Goal: Transaction & Acquisition: Purchase product/service

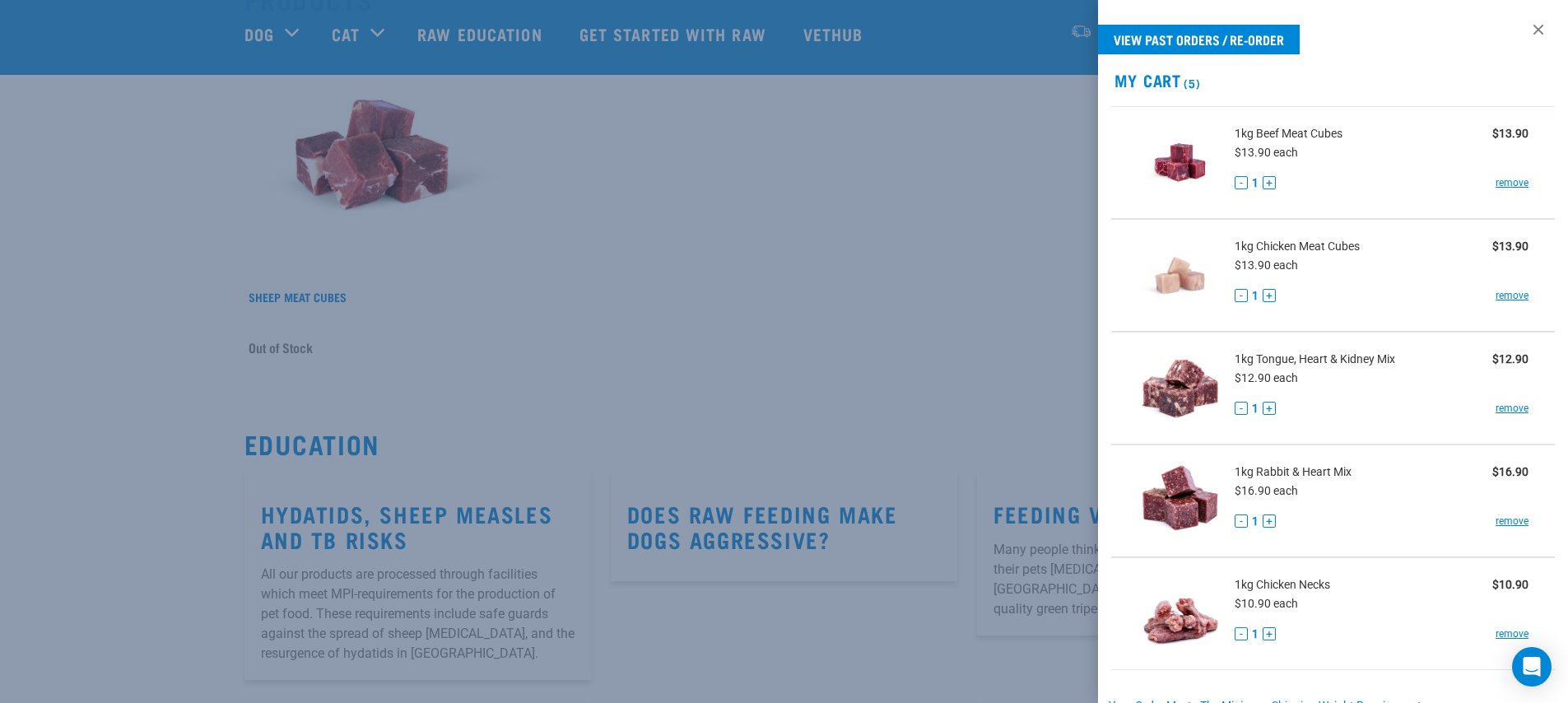
click at [820, 287] on div at bounding box center [784, 352] width 1568 height 703
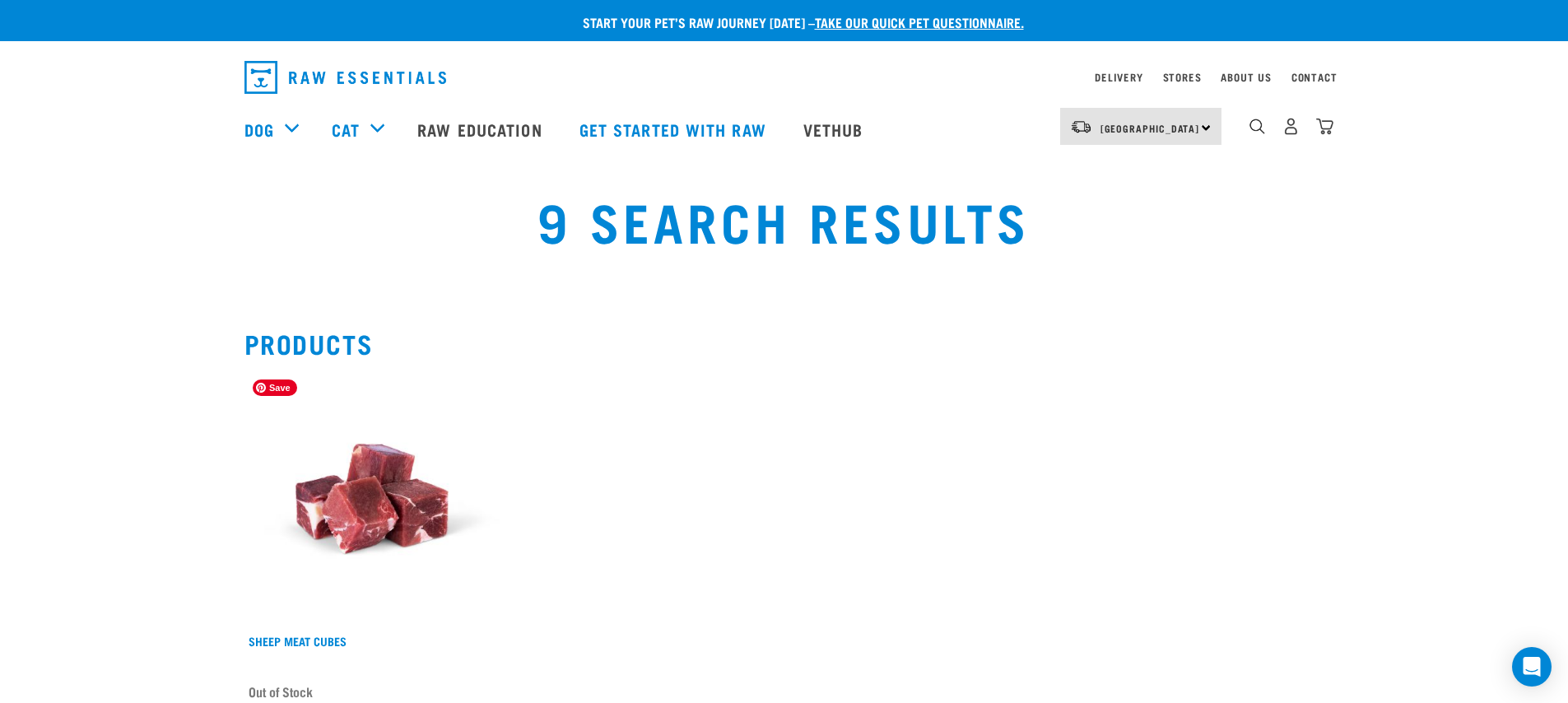
click at [386, 476] on img at bounding box center [372, 499] width 255 height 255
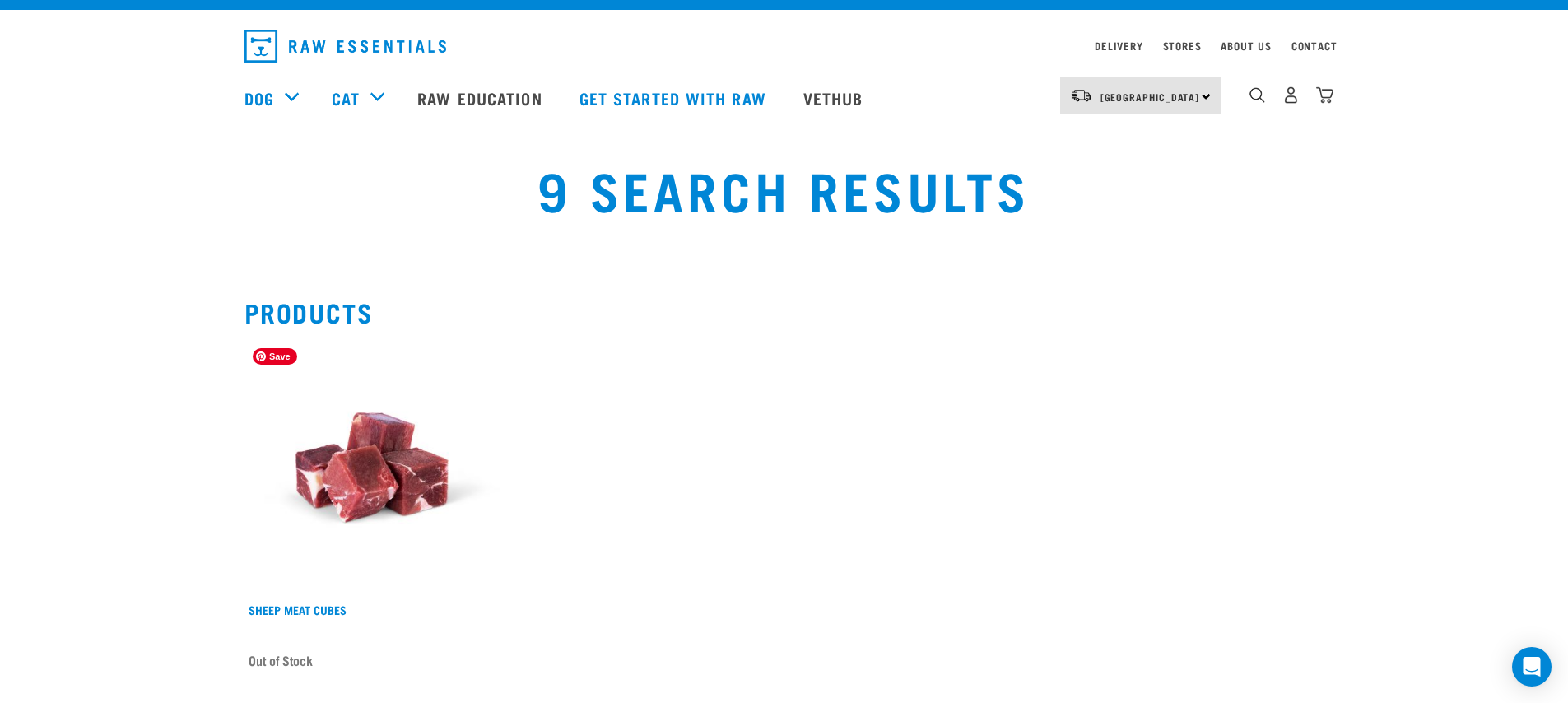
scroll to position [42, 0]
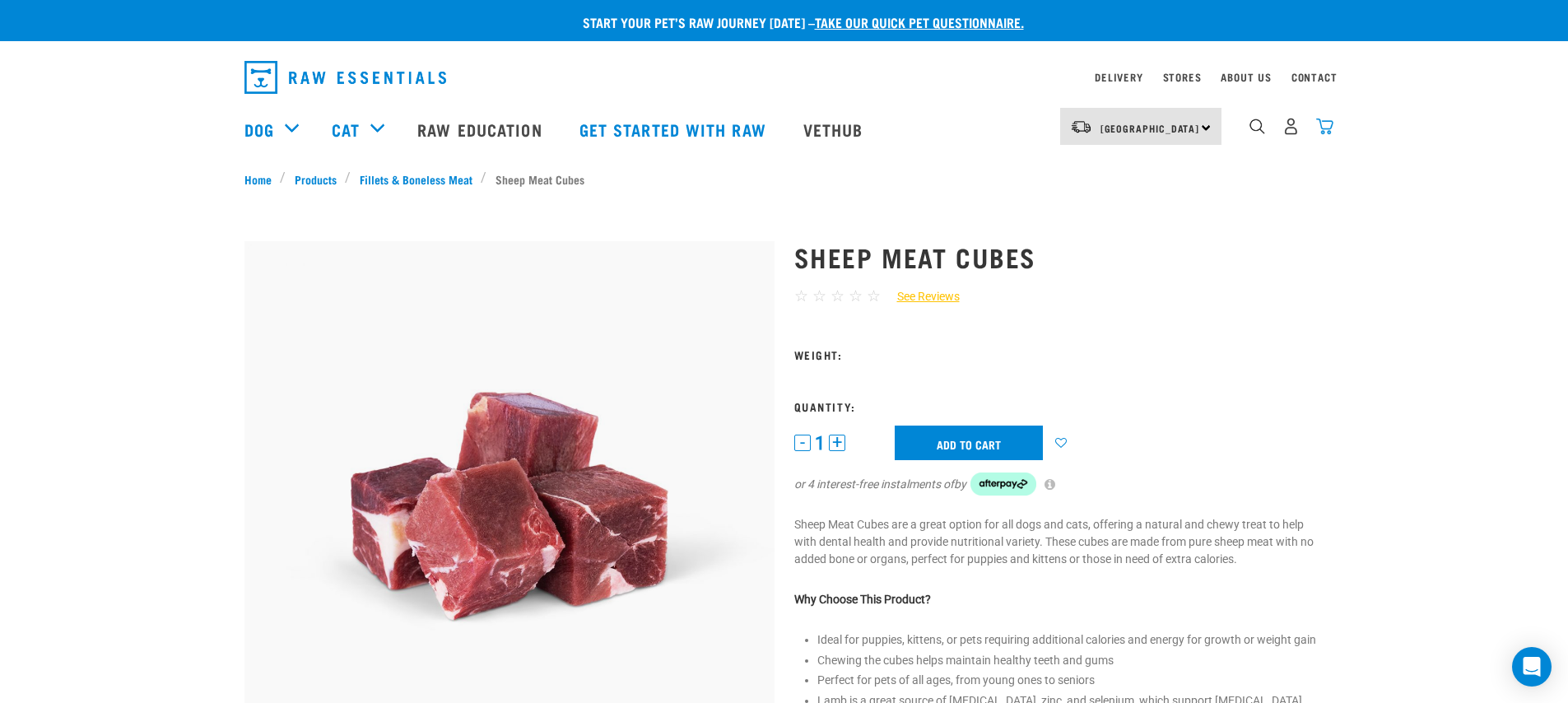
click at [1317, 123] on img "dropdown navigation" at bounding box center [1324, 126] width 17 height 17
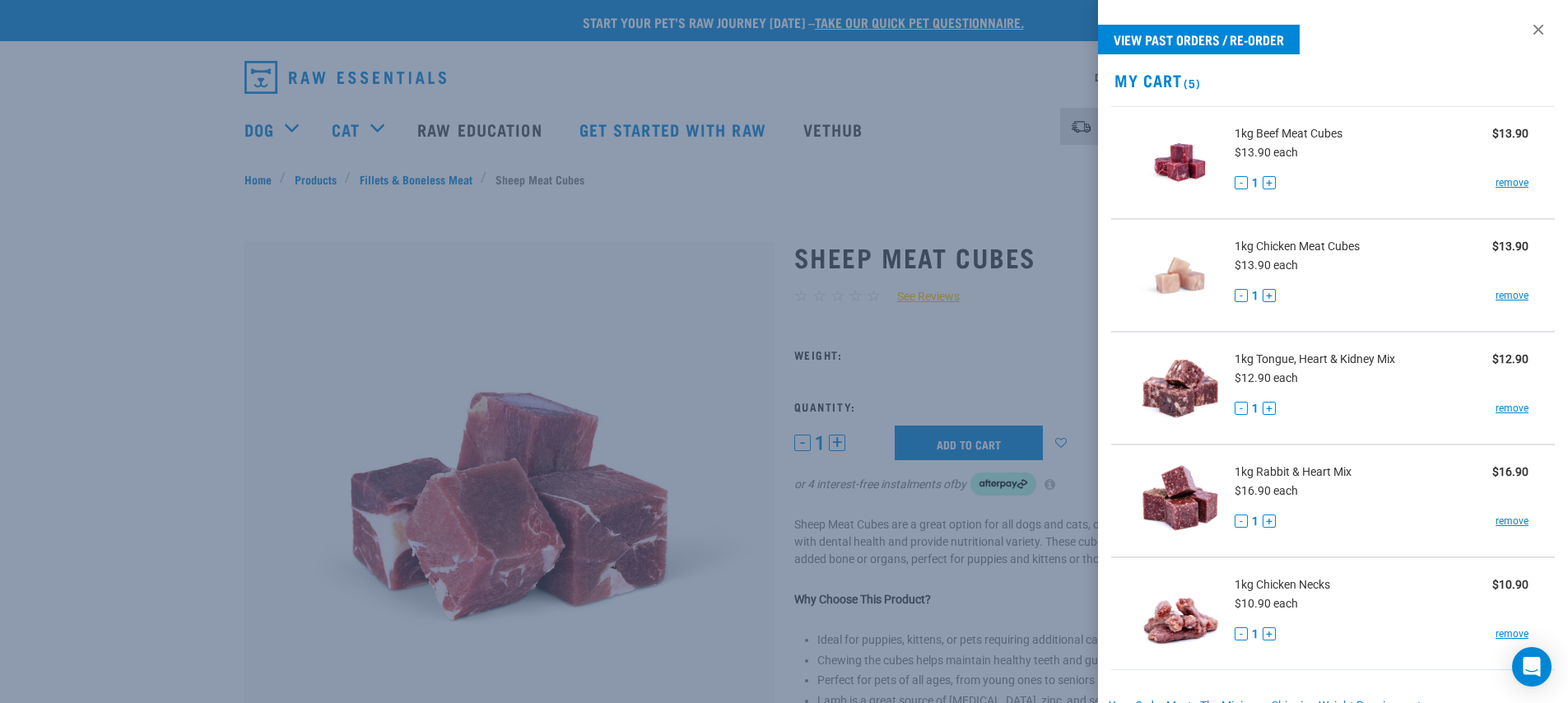
click at [1292, 125] on span "1kg Beef Meat Cubes" at bounding box center [1288, 133] width 108 height 17
click at [1198, 175] on img at bounding box center [1179, 162] width 84 height 84
click at [1470, 168] on div "1kg Beef Meat Cubes $13.90 $13.90 each - 1 + remove" at bounding box center [1375, 162] width 307 height 75
click at [1026, 193] on div at bounding box center [784, 352] width 1568 height 703
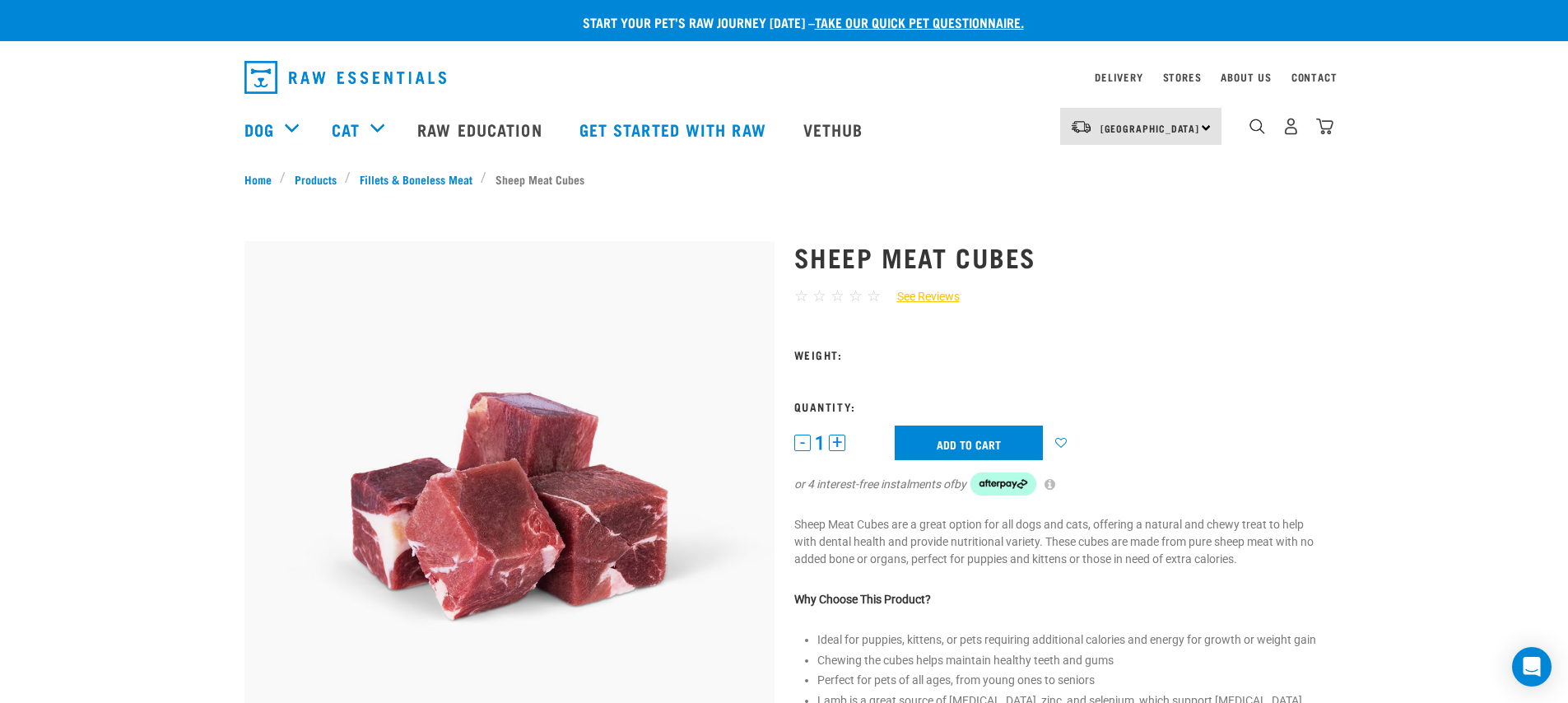
scroll to position [688, 0]
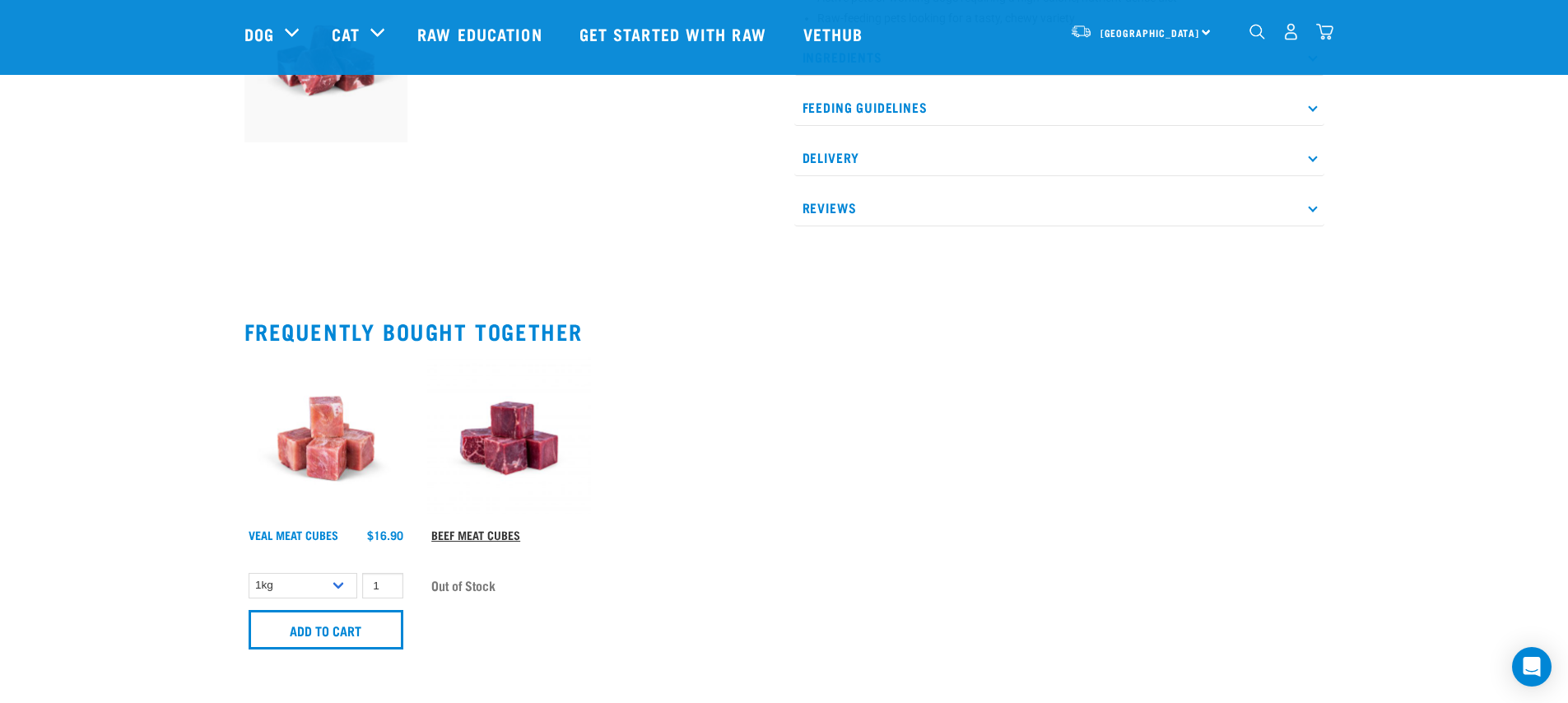
click at [432, 532] on link "Beef Meat Cubes" at bounding box center [475, 534] width 88 height 6
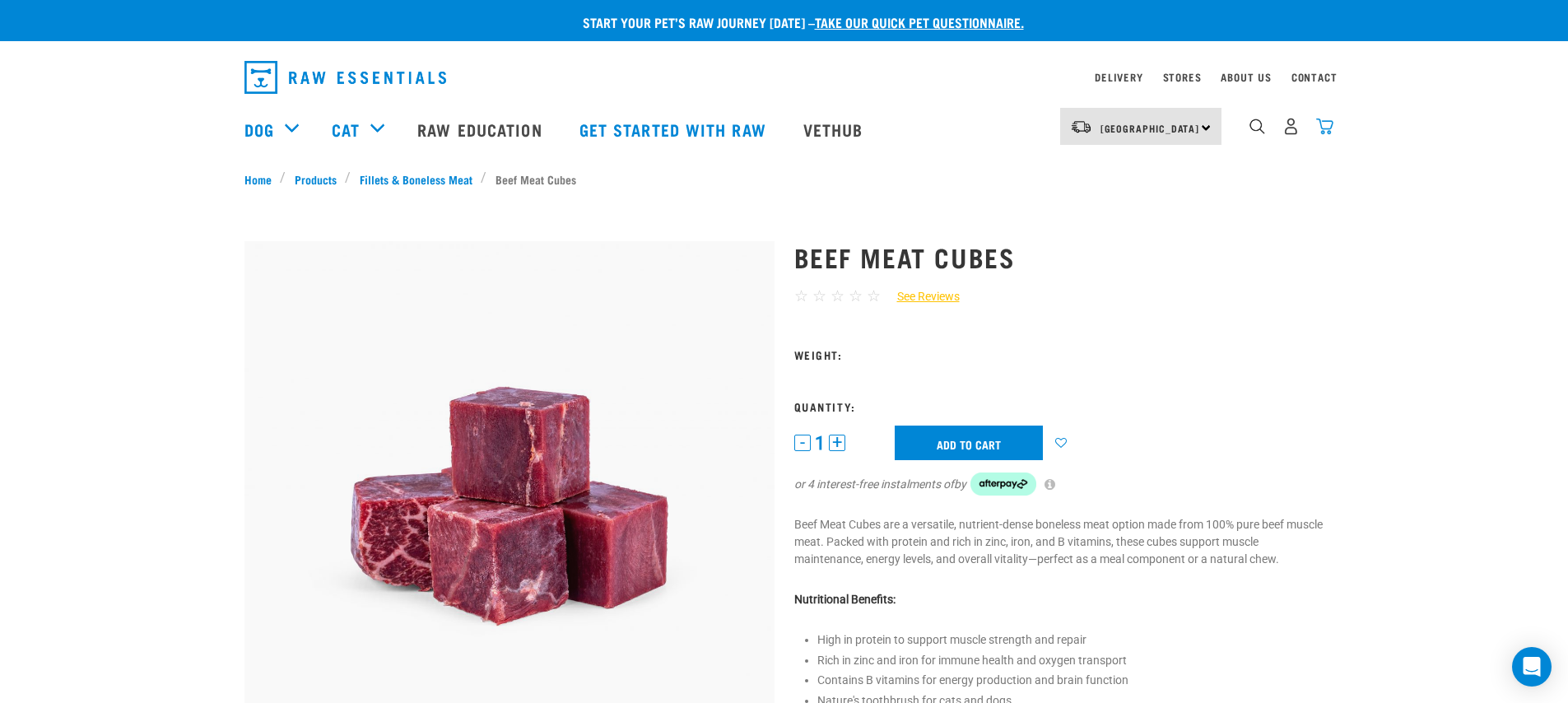
click at [1326, 128] on img "dropdown navigation" at bounding box center [1324, 126] width 17 height 17
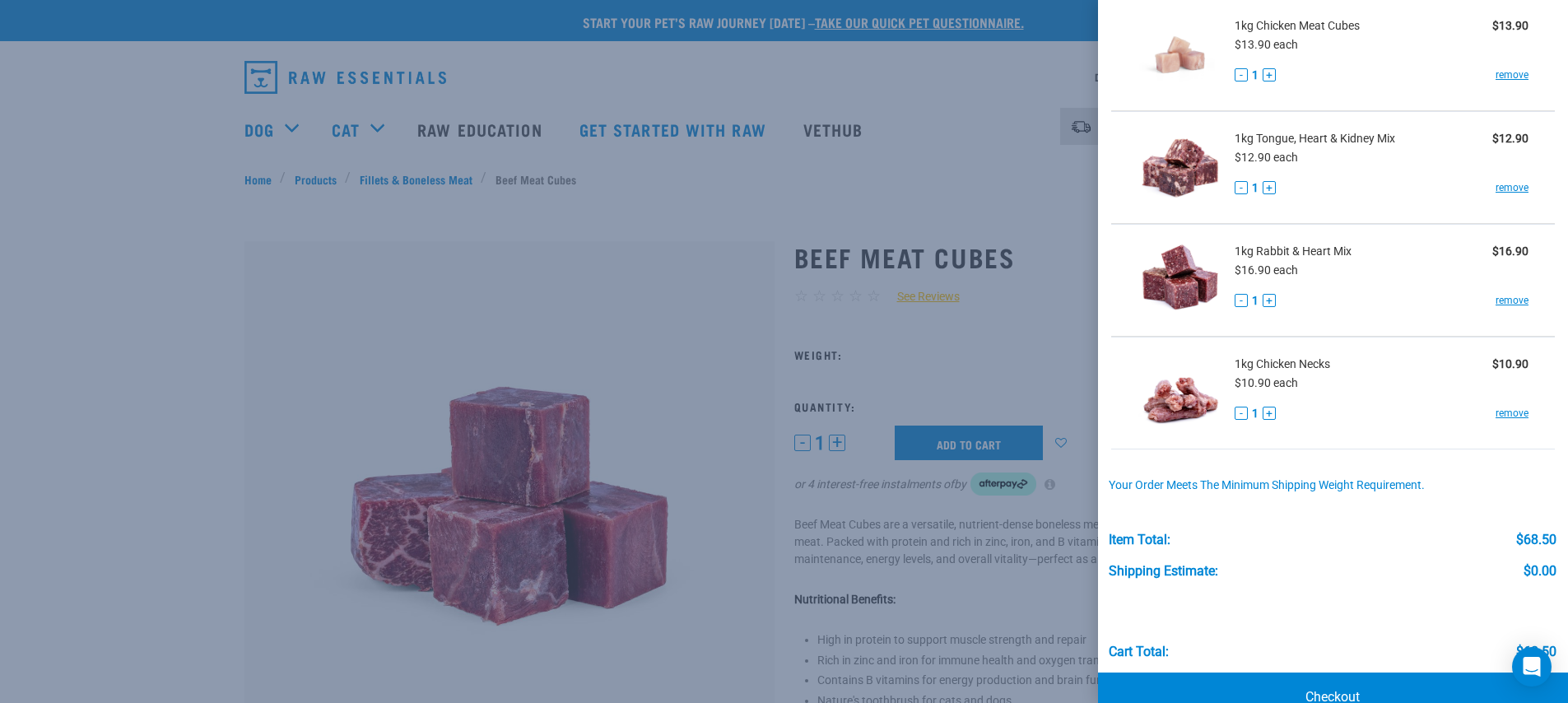
scroll to position [259, 0]
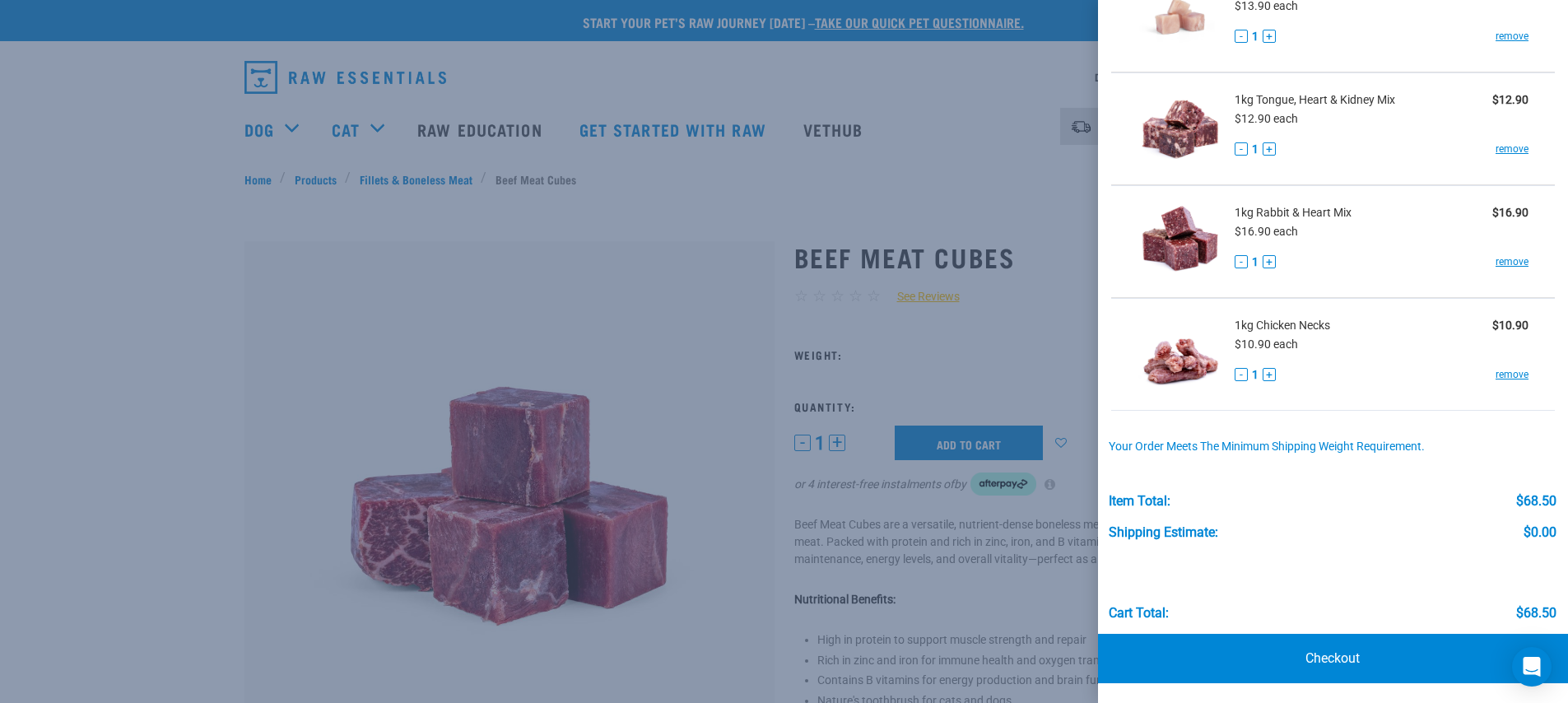
click at [823, 170] on div at bounding box center [784, 352] width 1568 height 703
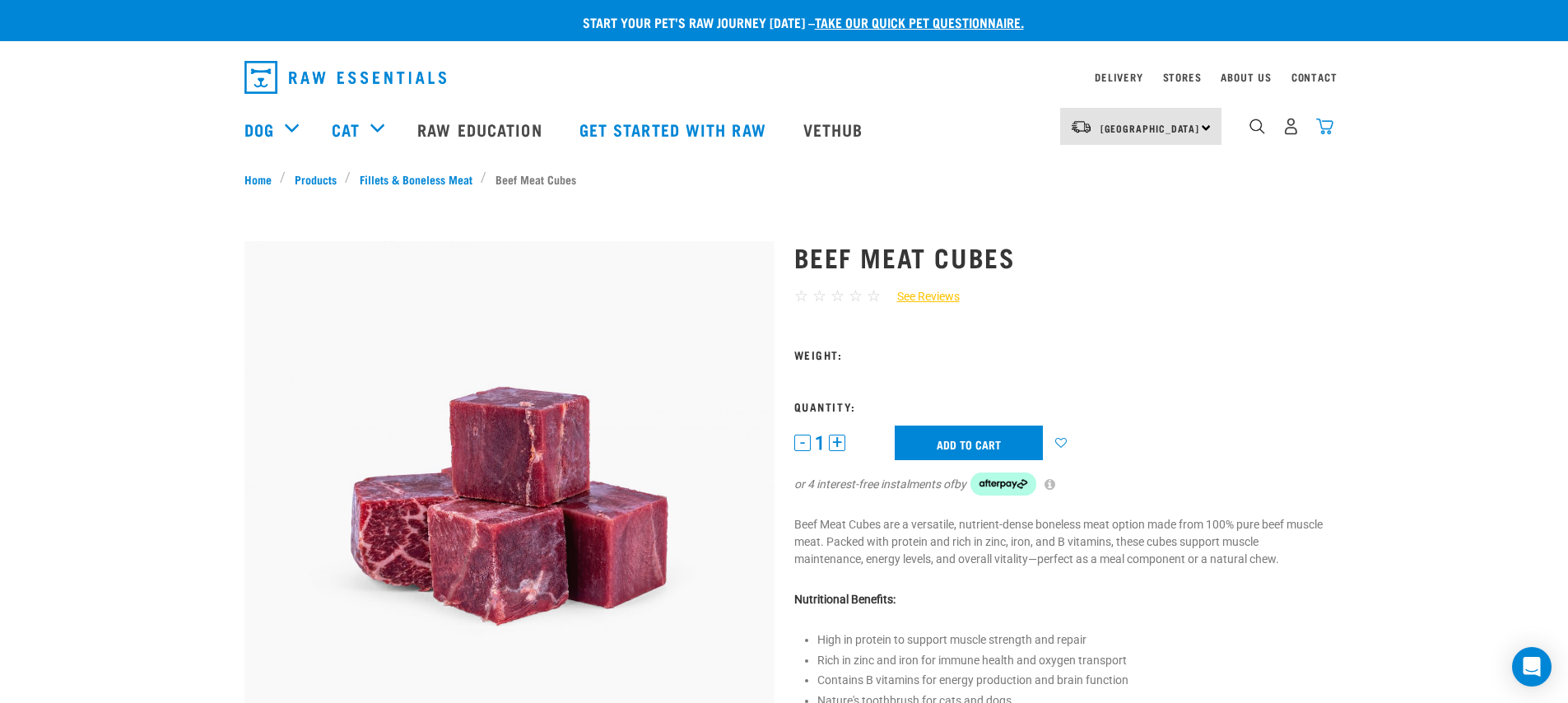
click at [1321, 135] on img "dropdown navigation" at bounding box center [1324, 126] width 17 height 17
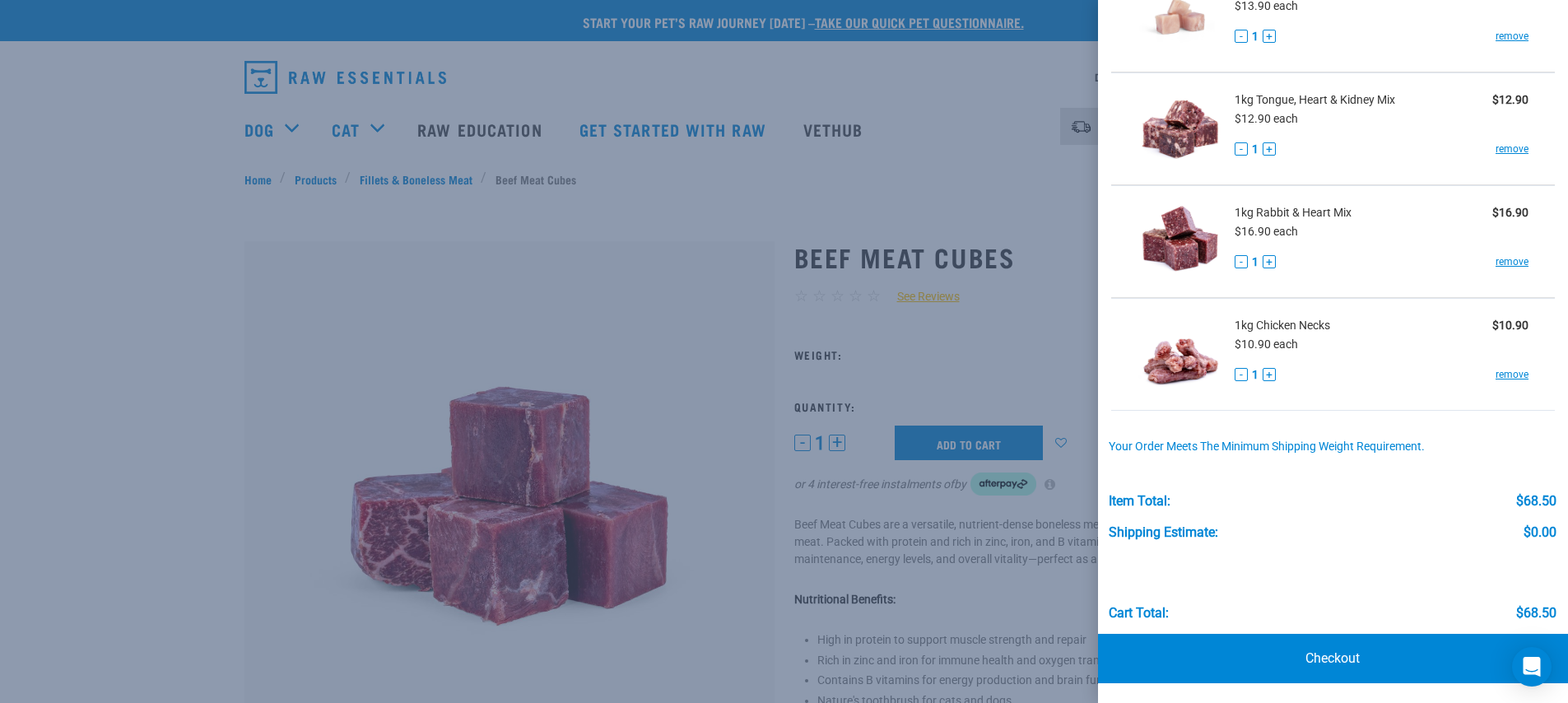
scroll to position [131, 0]
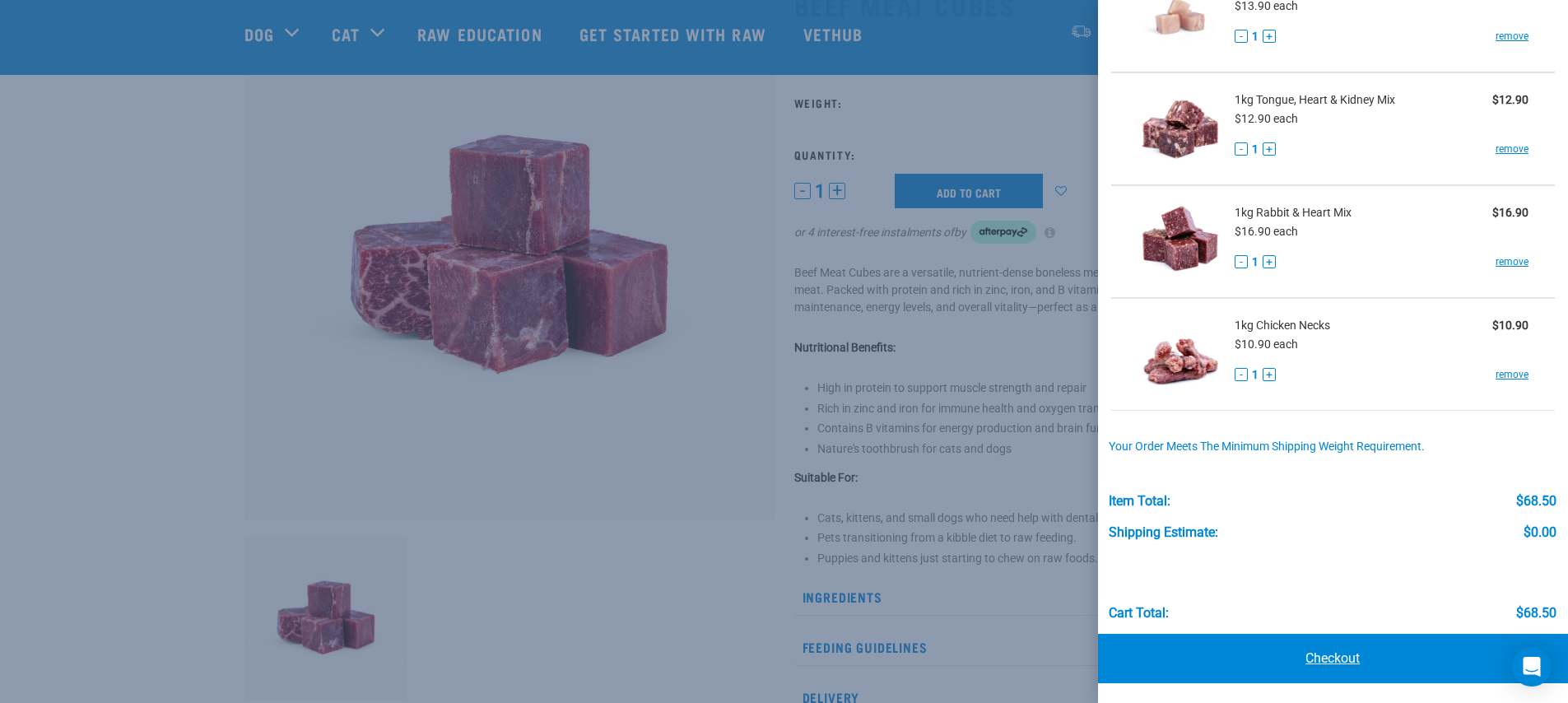
click at [1331, 657] on link "Checkout" at bounding box center [1332, 658] width 471 height 50
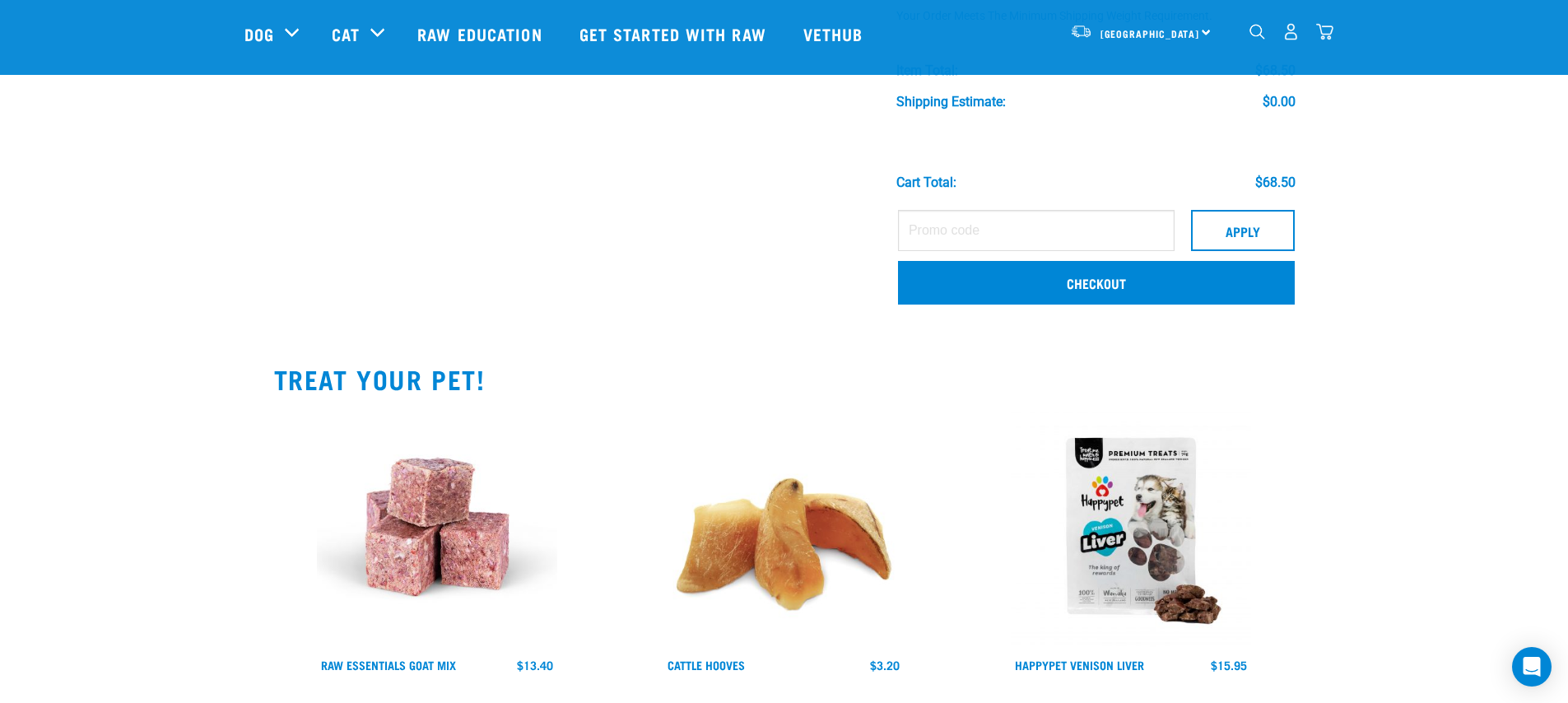
scroll to position [409, 0]
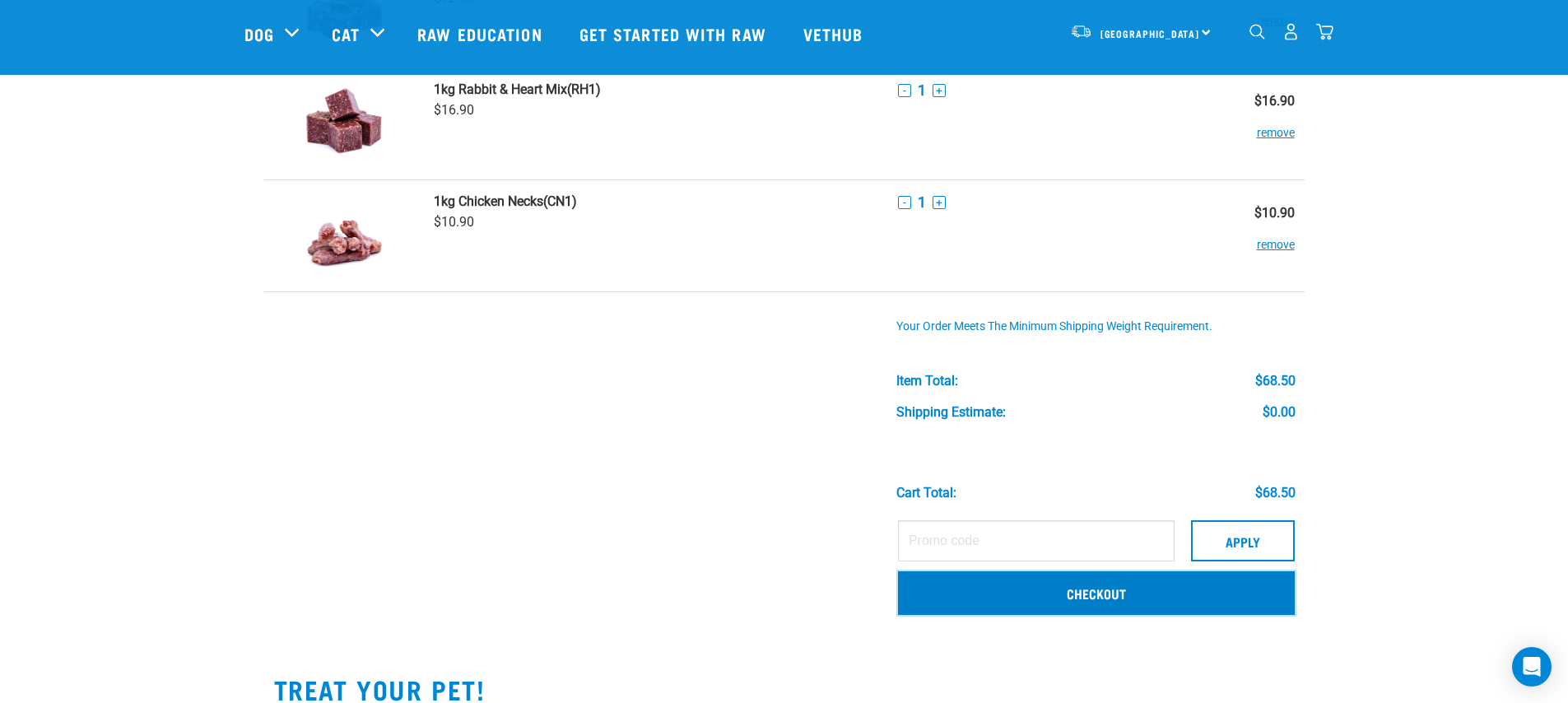
click at [1244, 605] on link "Checkout" at bounding box center [1097, 593] width 397 height 43
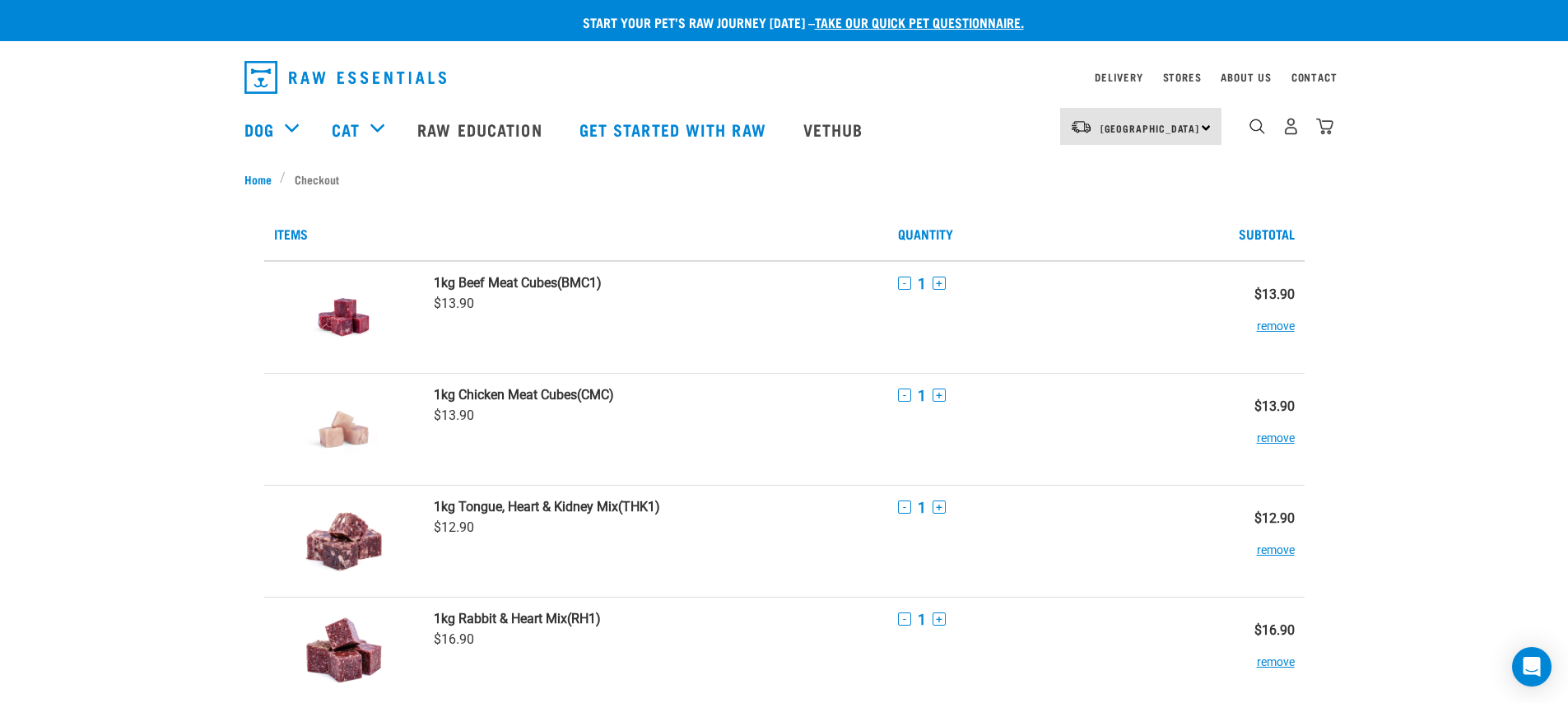
scroll to position [66, 0]
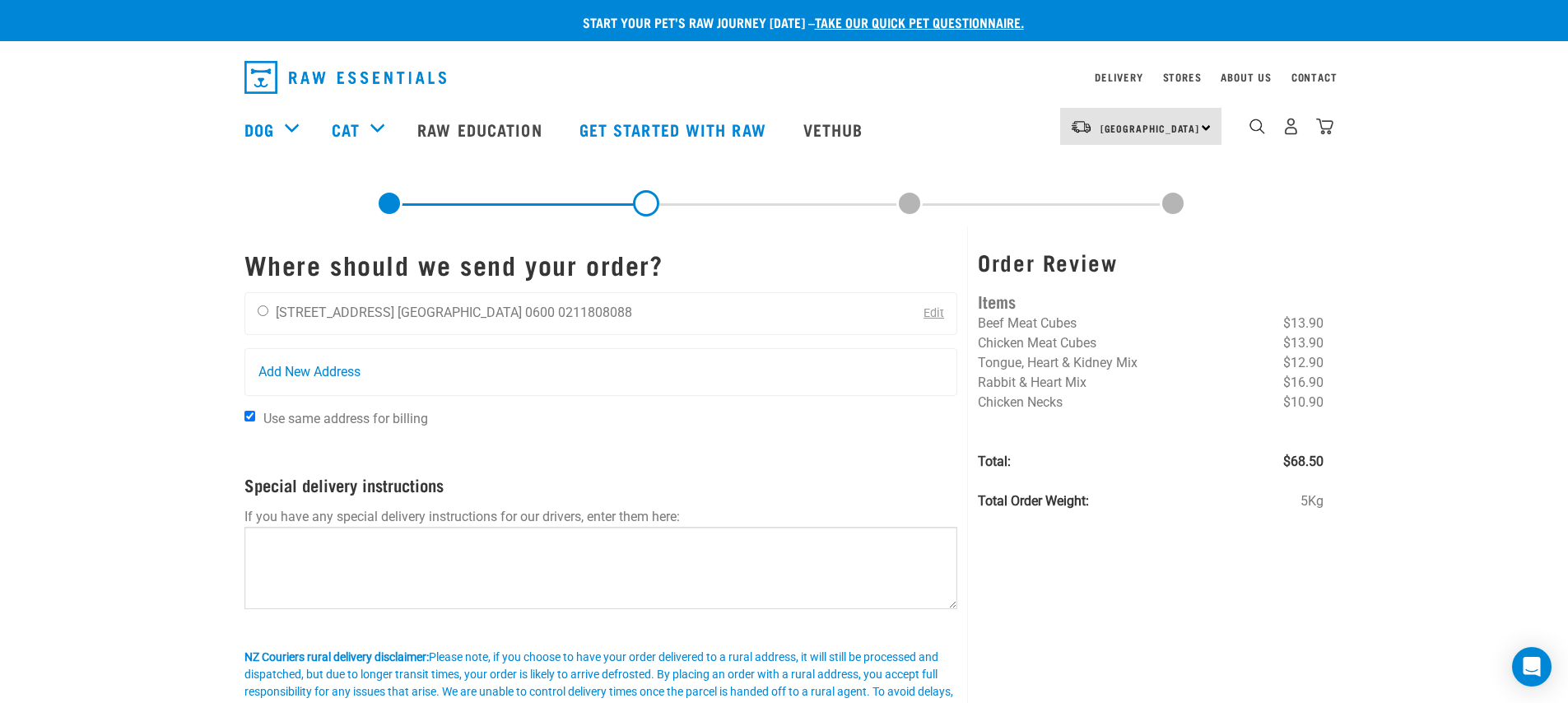
click at [561, 318] on div "Pauline Yiu 24 Ryehill Close Auckland 0600 0211808088 Edit" at bounding box center [601, 313] width 714 height 43
click at [424, 299] on div "Pauline Yiu 24 Ryehill Close Auckland 0600 0211808088" at bounding box center [445, 313] width 399 height 41
click at [331, 318] on li "24 Ryehill Close" at bounding box center [334, 312] width 118 height 16
click at [269, 311] on div "Pauline Yiu 24 Ryehill Close Auckland 0600 0211808088" at bounding box center [445, 313] width 399 height 41
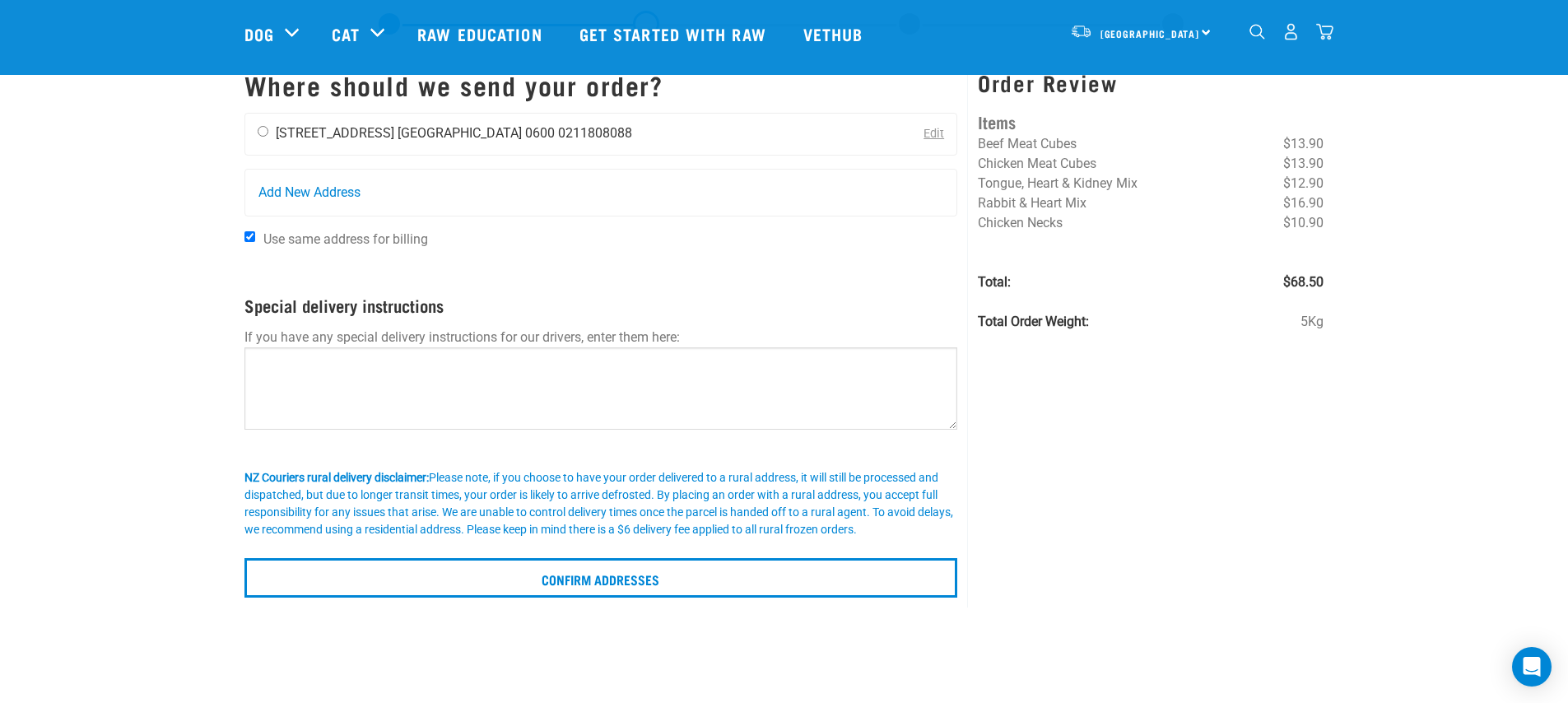
click at [254, 126] on div "Pauline Yiu 24 Ryehill Close Auckland 0600 0211808088" at bounding box center [445, 134] width 399 height 41
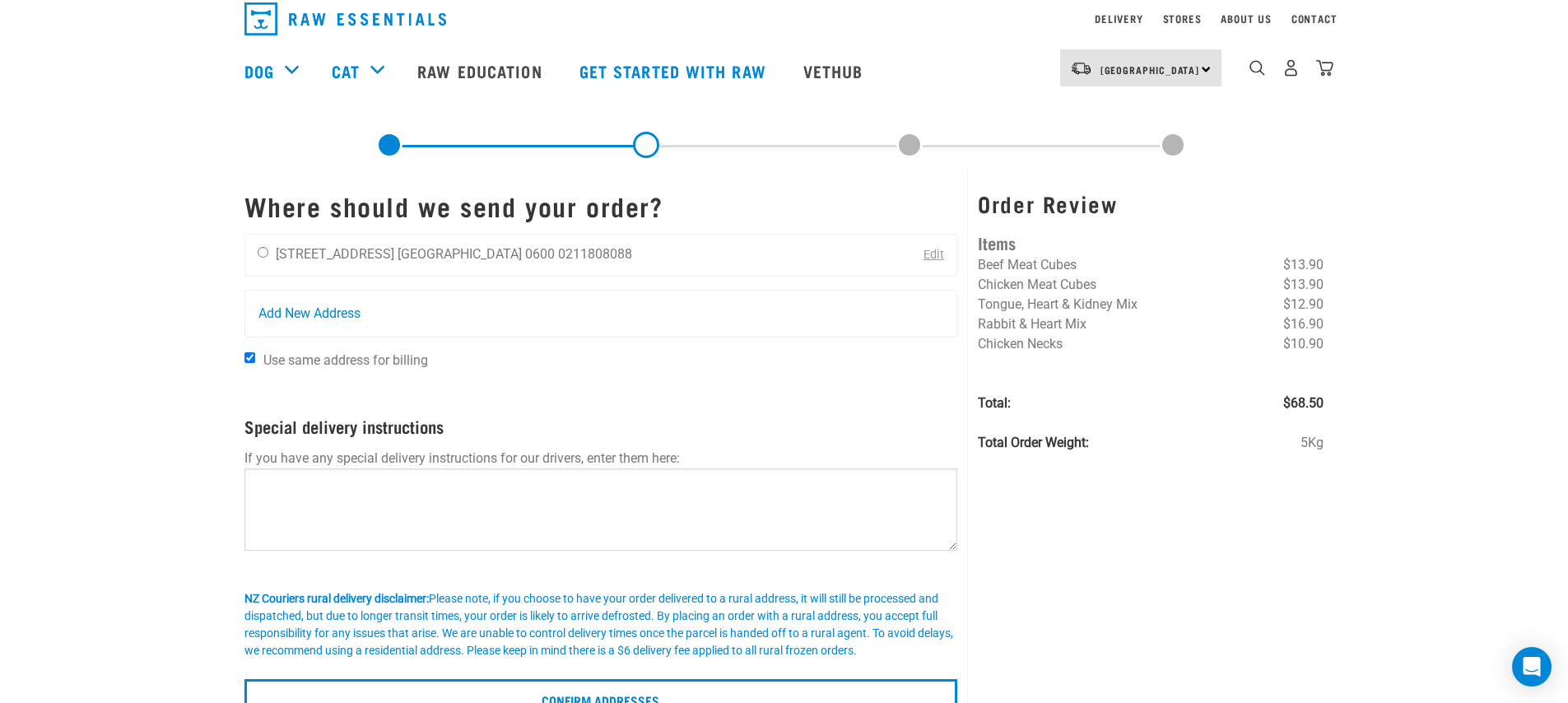
scroll to position [0, 0]
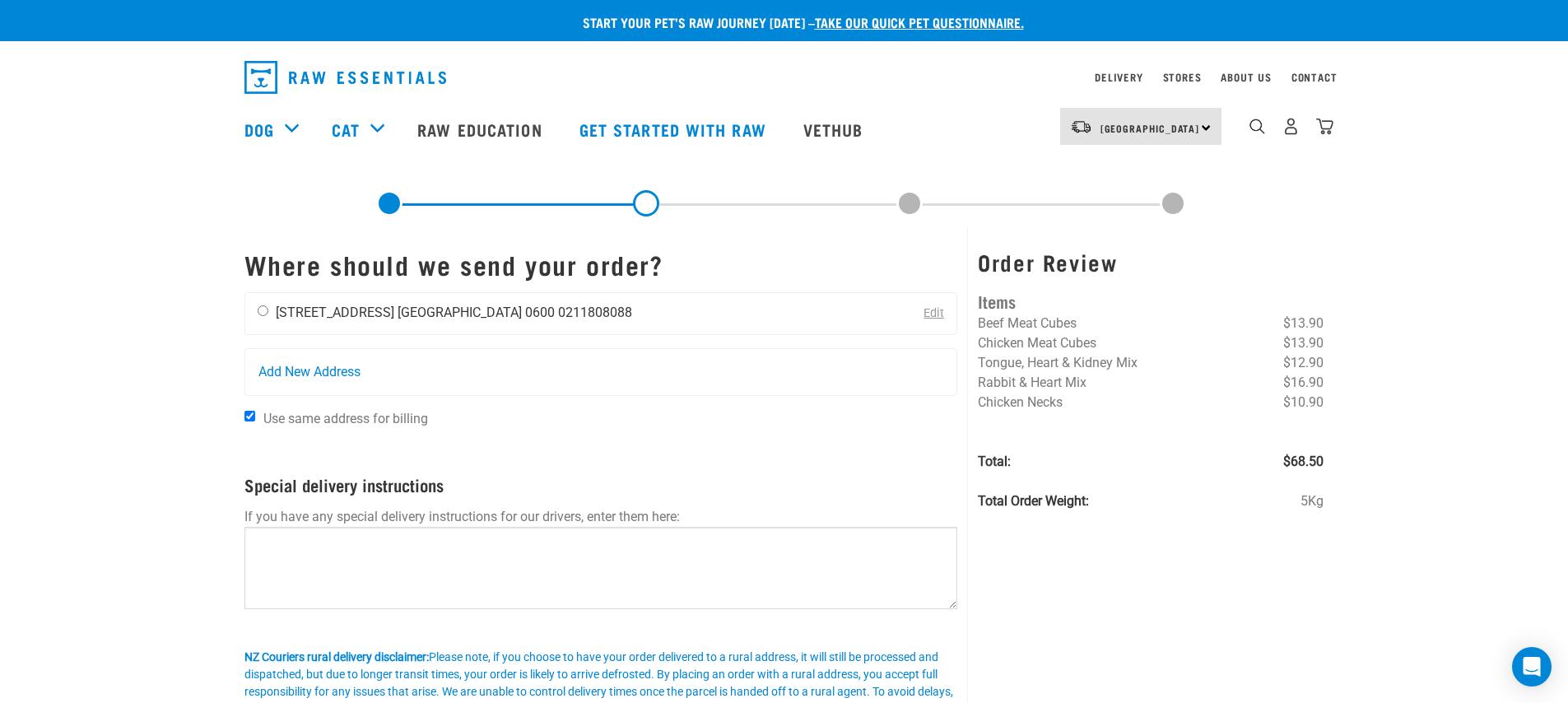
click at [257, 304] on div "Pauline Yiu 24 Ryehill Close Auckland 0600 0211808088" at bounding box center [445, 313] width 399 height 41
click at [346, 327] on div "[PERSON_NAME] [STREET_ADDRESS] [GEOGRAPHIC_DATA] 0600 0211808088" at bounding box center [445, 313] width 399 height 41
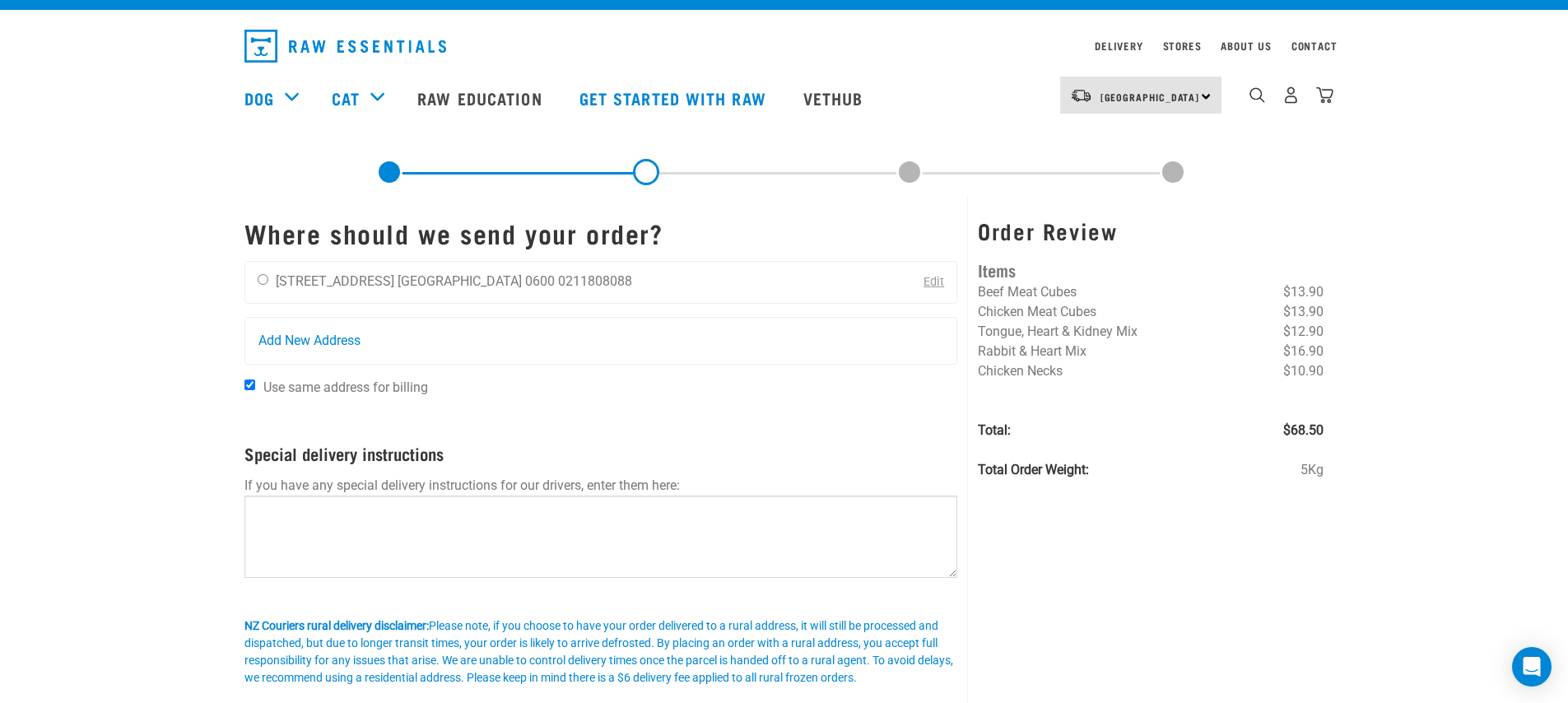
scroll to position [233, 0]
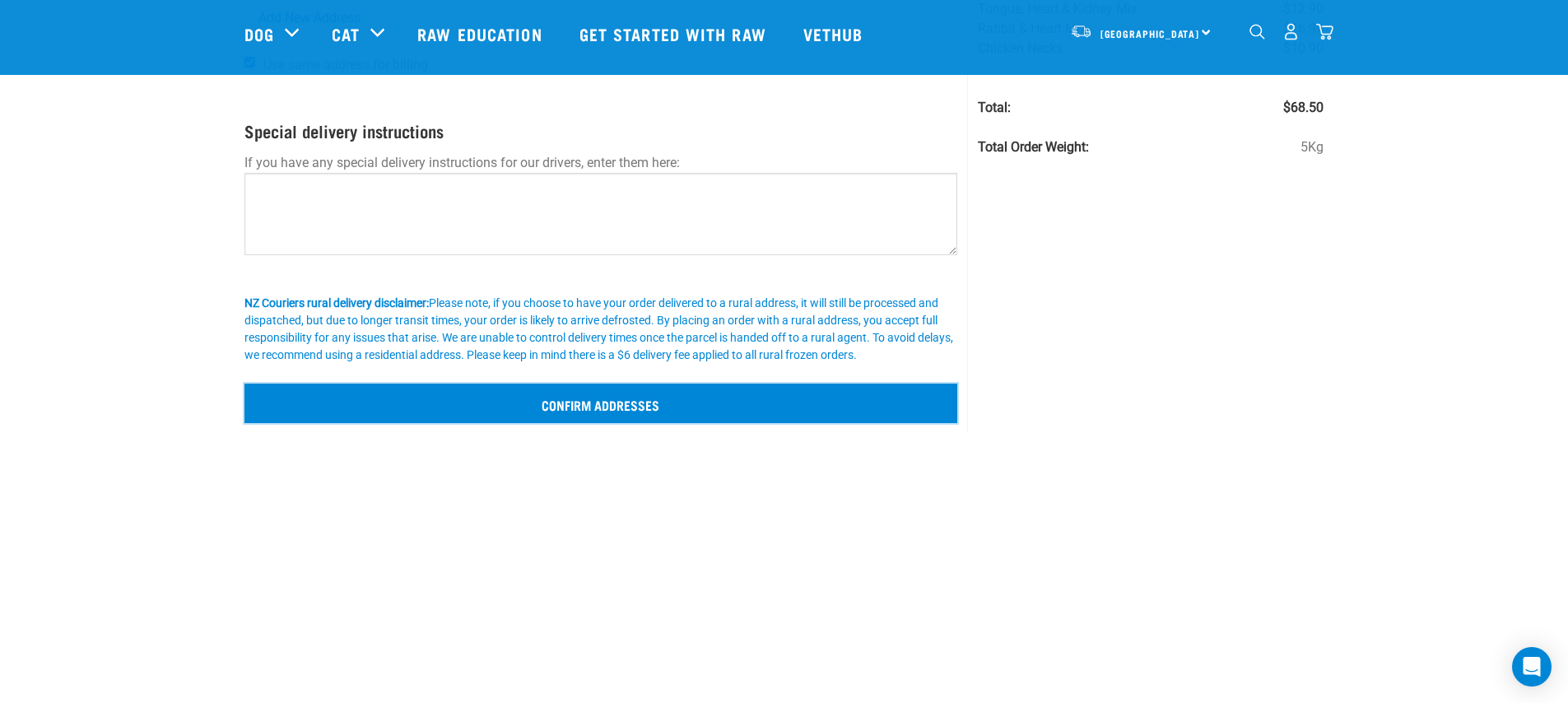
click at [607, 412] on input "Confirm addresses" at bounding box center [601, 404] width 714 height 40
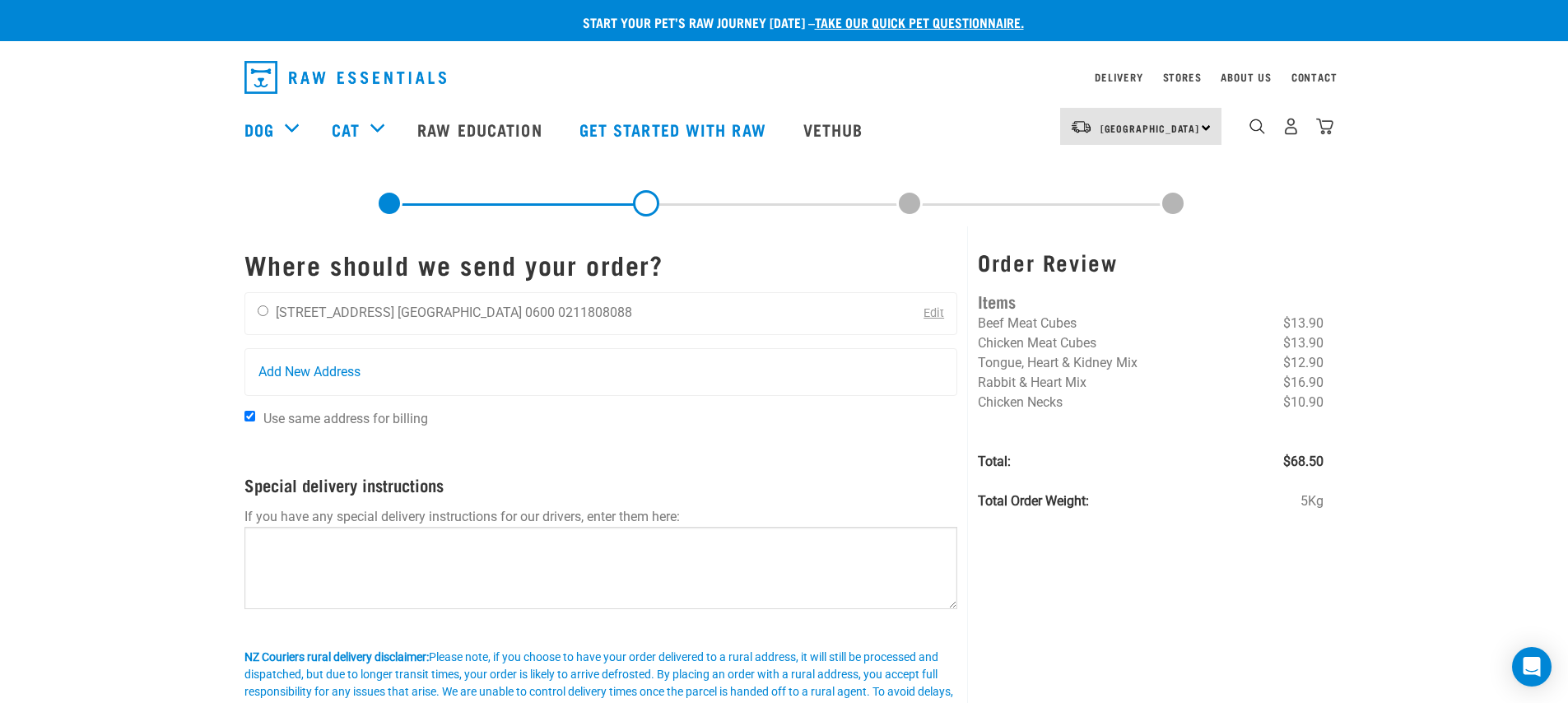
click at [41, 332] on div "Unable to update cart. There are 0 items left in stock of Beef Meat Cubes, plea…" at bounding box center [0, 351] width 83 height 524
click at [29, 122] on button "delete" at bounding box center [21, 114] width 17 height 17
click at [1324, 120] on img "dropdown navigation" at bounding box center [1324, 126] width 17 height 17
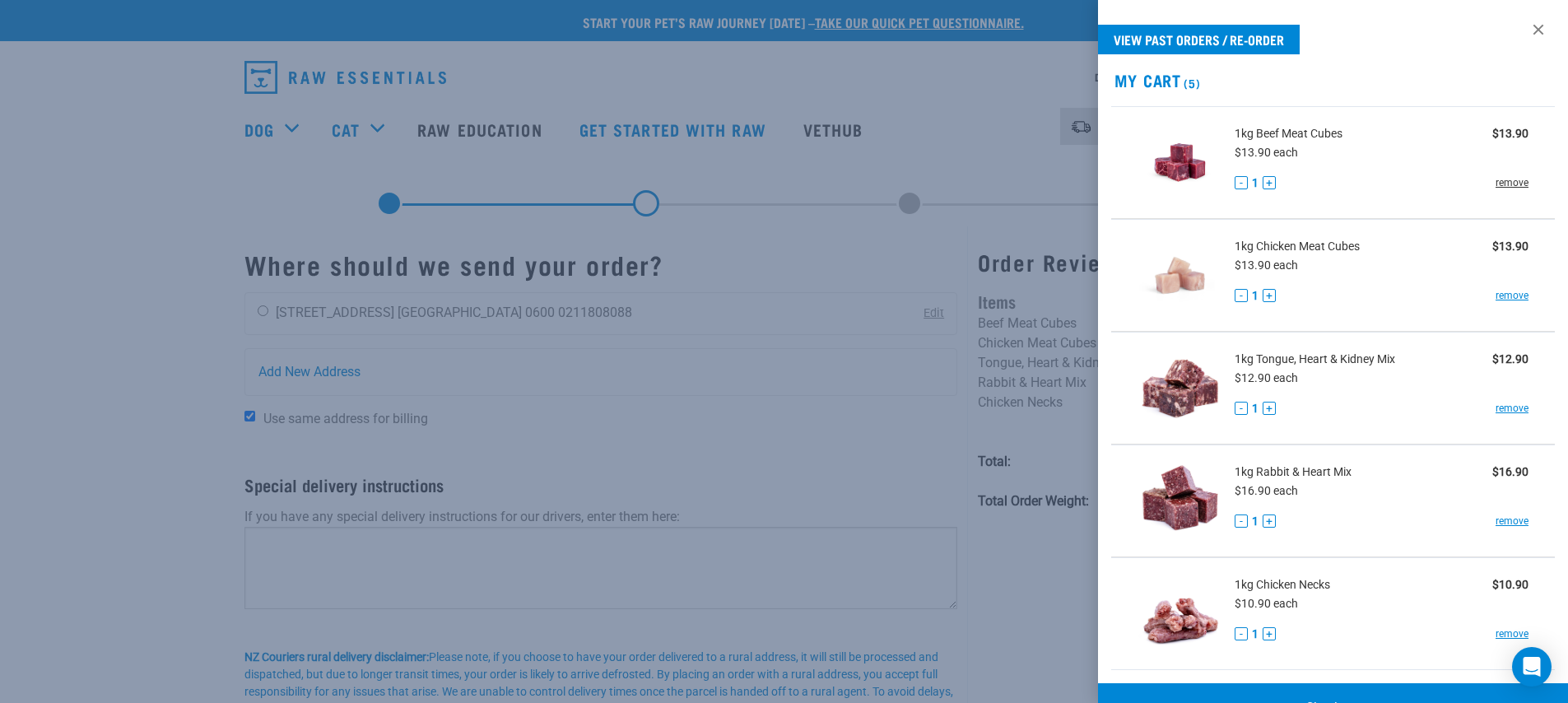
click at [1508, 184] on link "remove" at bounding box center [1512, 183] width 33 height 15
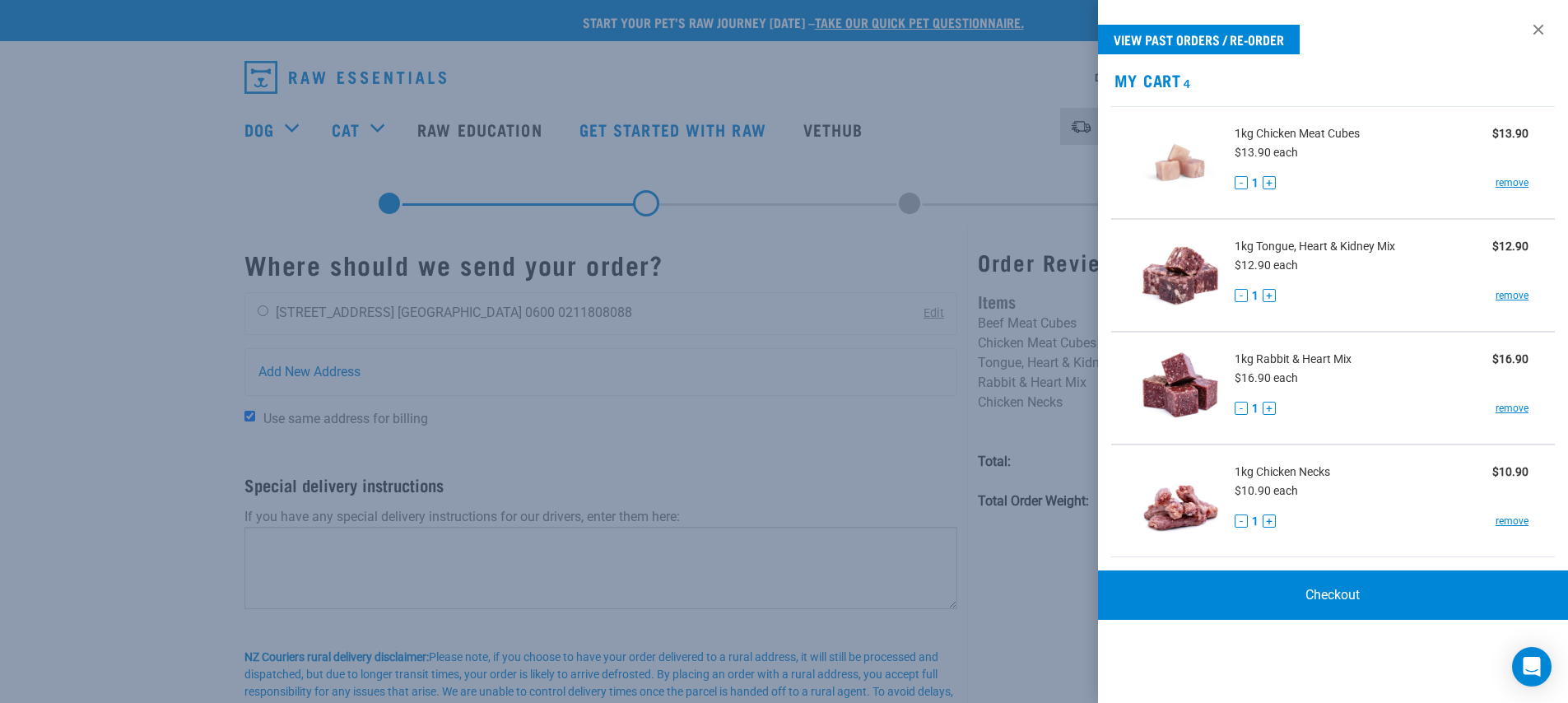
click at [970, 174] on div at bounding box center [784, 352] width 1568 height 703
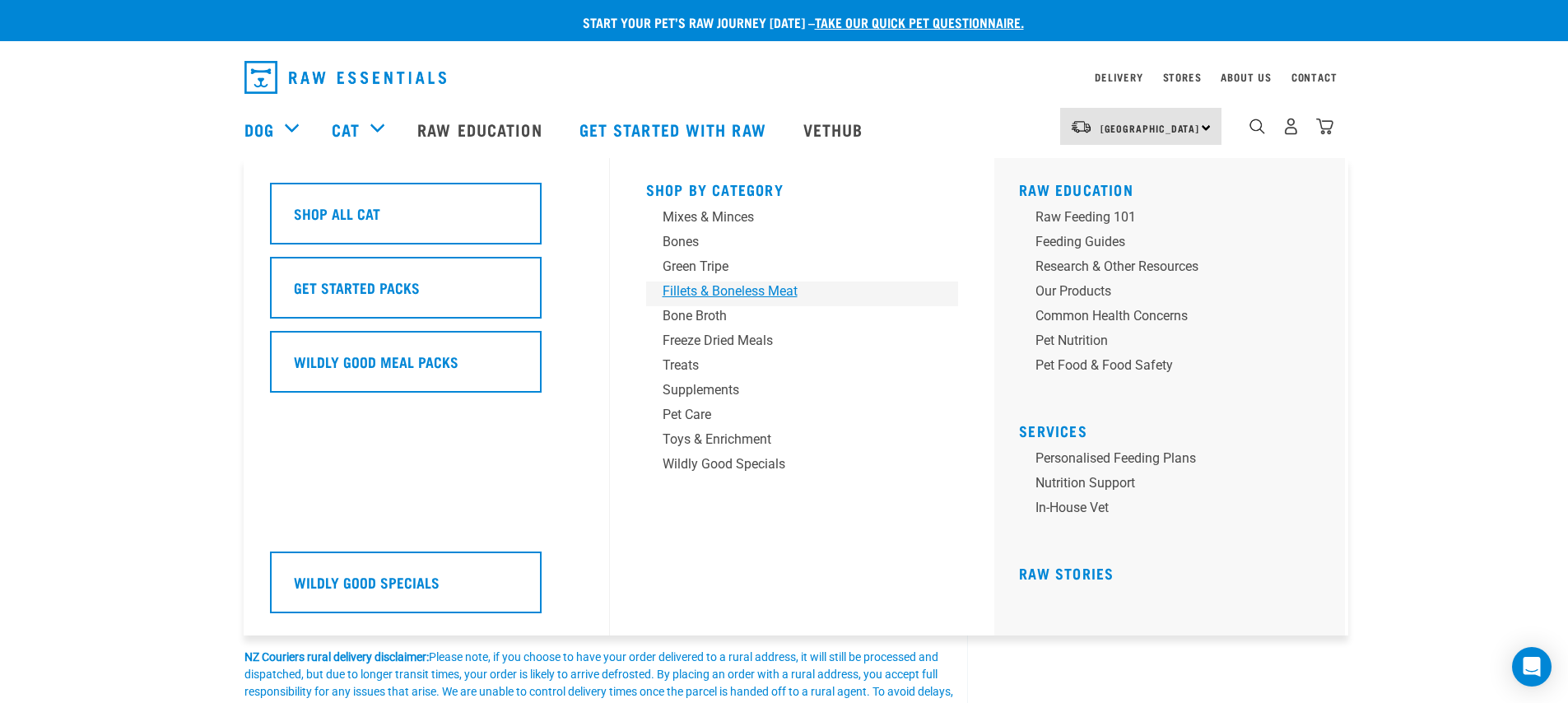
click at [754, 289] on div "Fillets & Boneless Meat" at bounding box center [791, 291] width 256 height 20
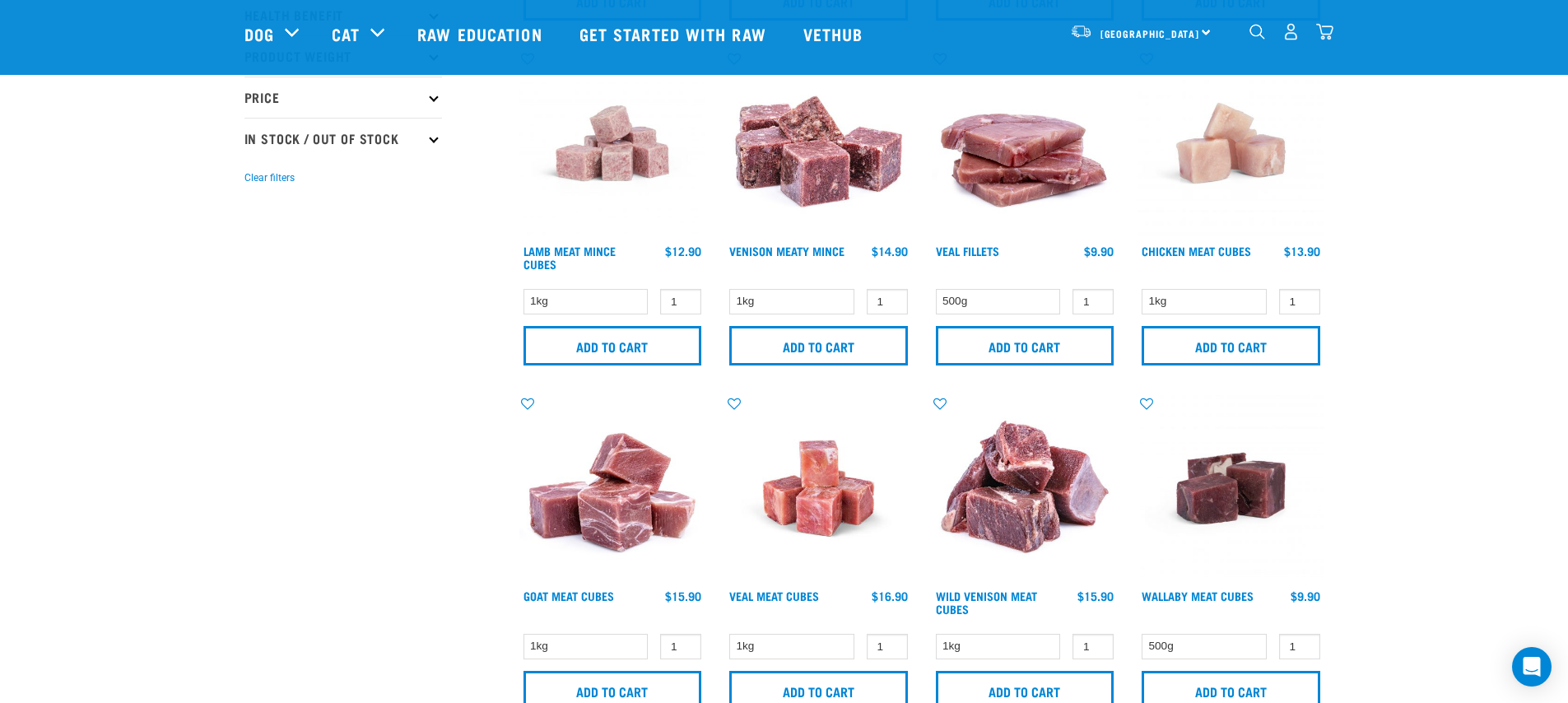
scroll to position [569, 0]
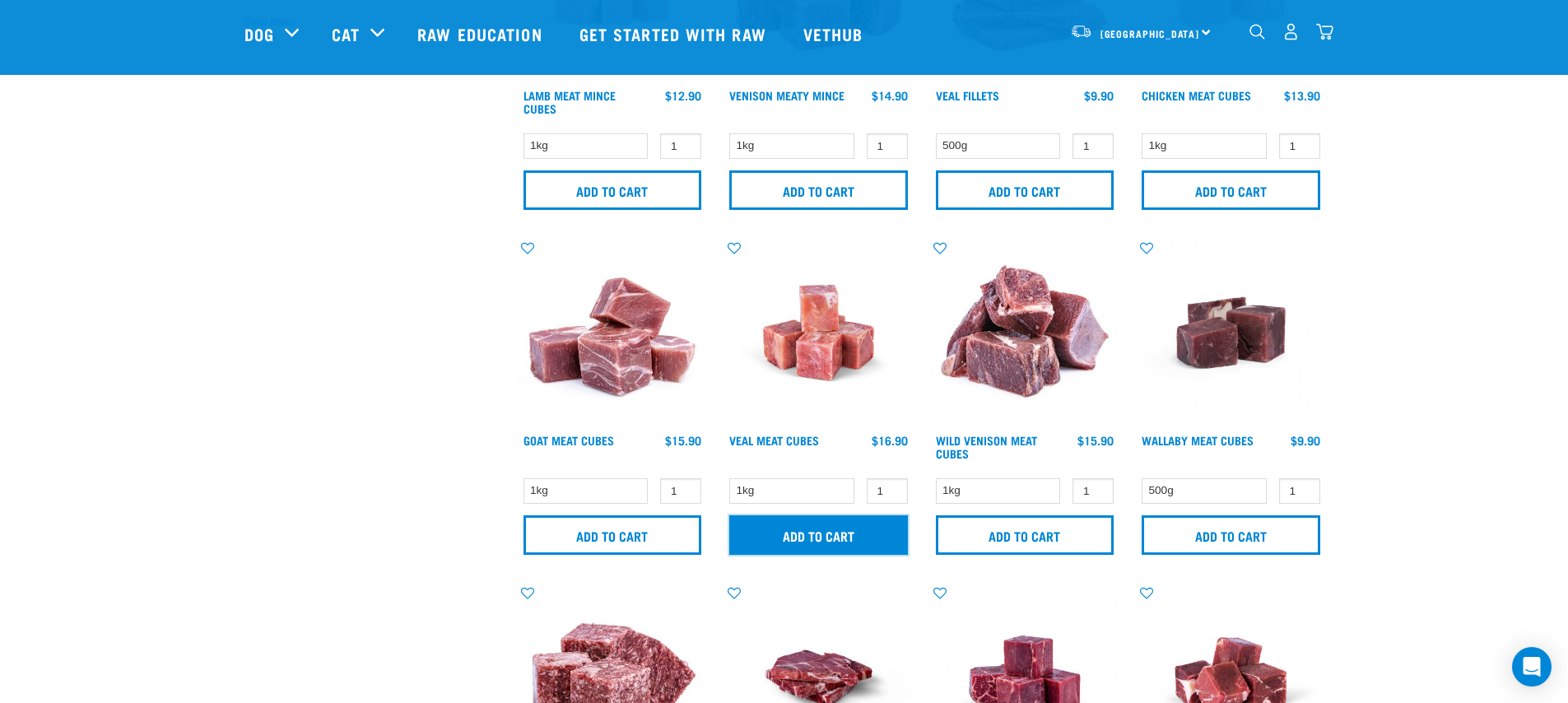
click at [815, 552] on input "Add to cart" at bounding box center [819, 535] width 179 height 40
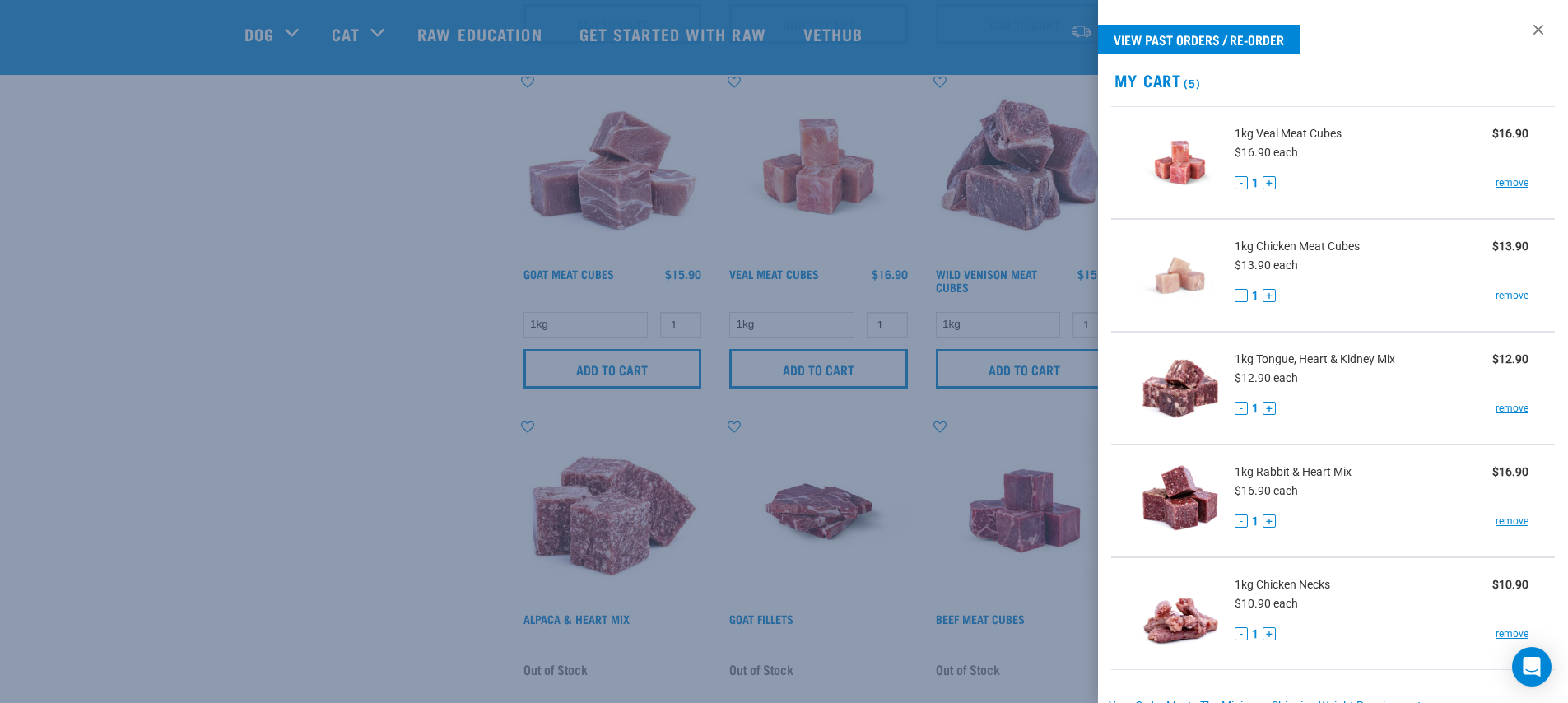
click at [284, 437] on div at bounding box center [784, 352] width 1568 height 703
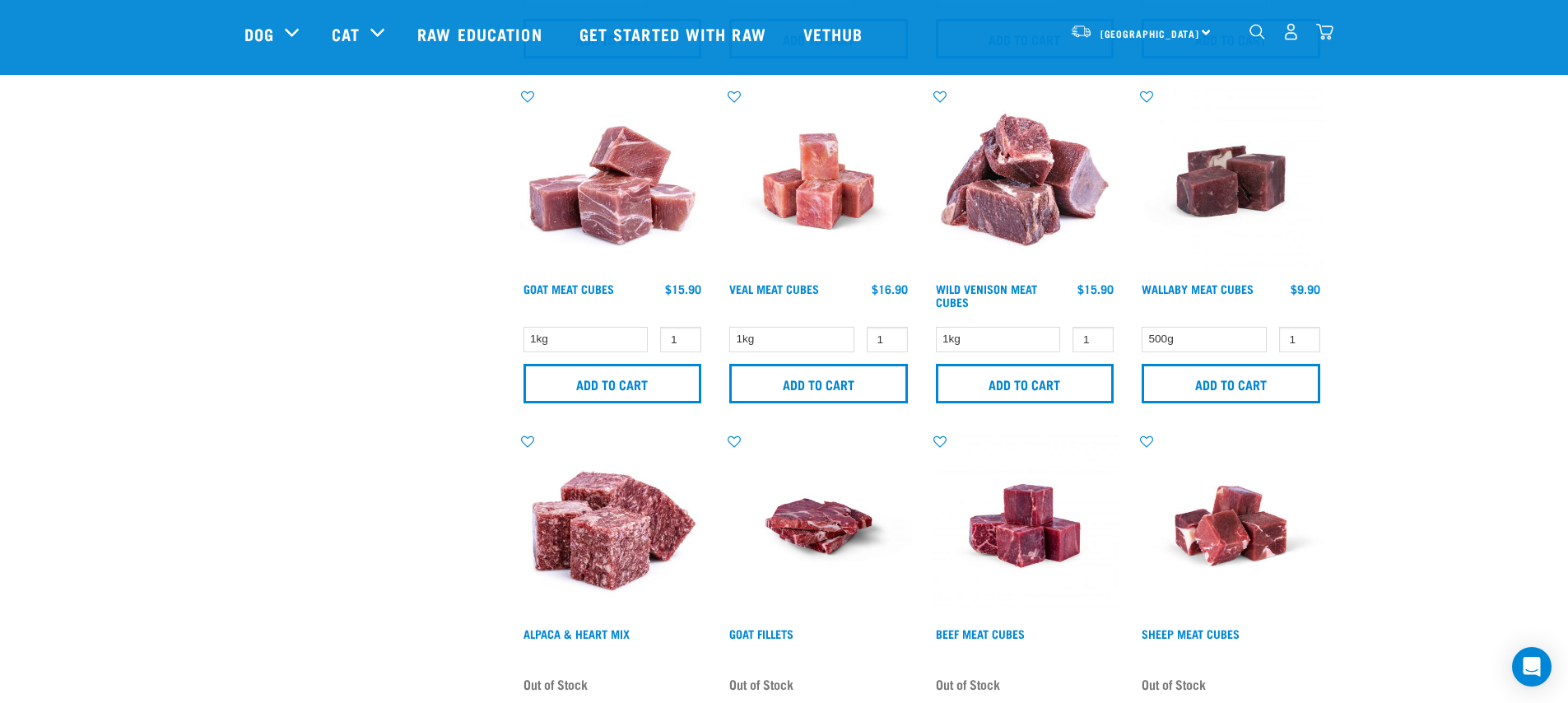
scroll to position [710, 0]
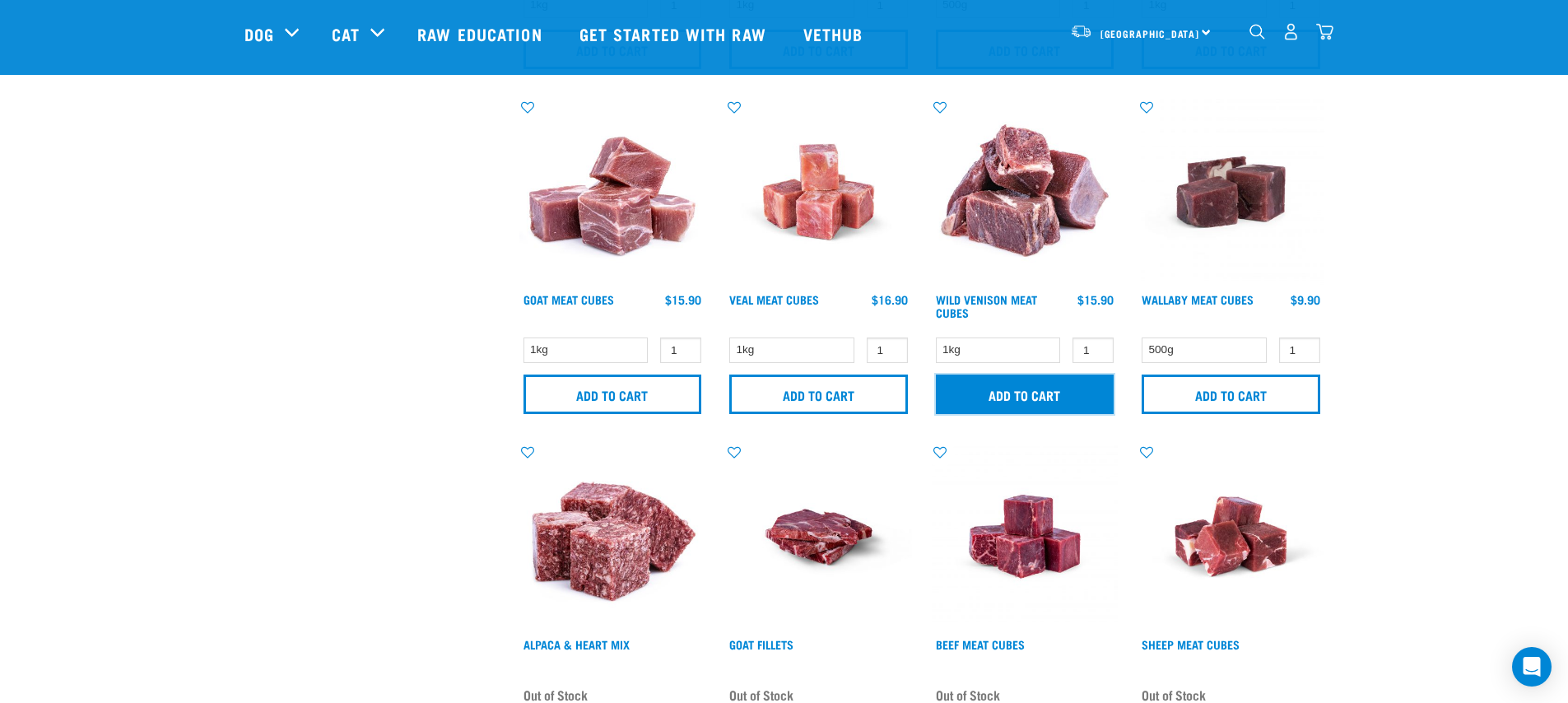
click at [1025, 383] on input "Add to cart" at bounding box center [1025, 395] width 179 height 40
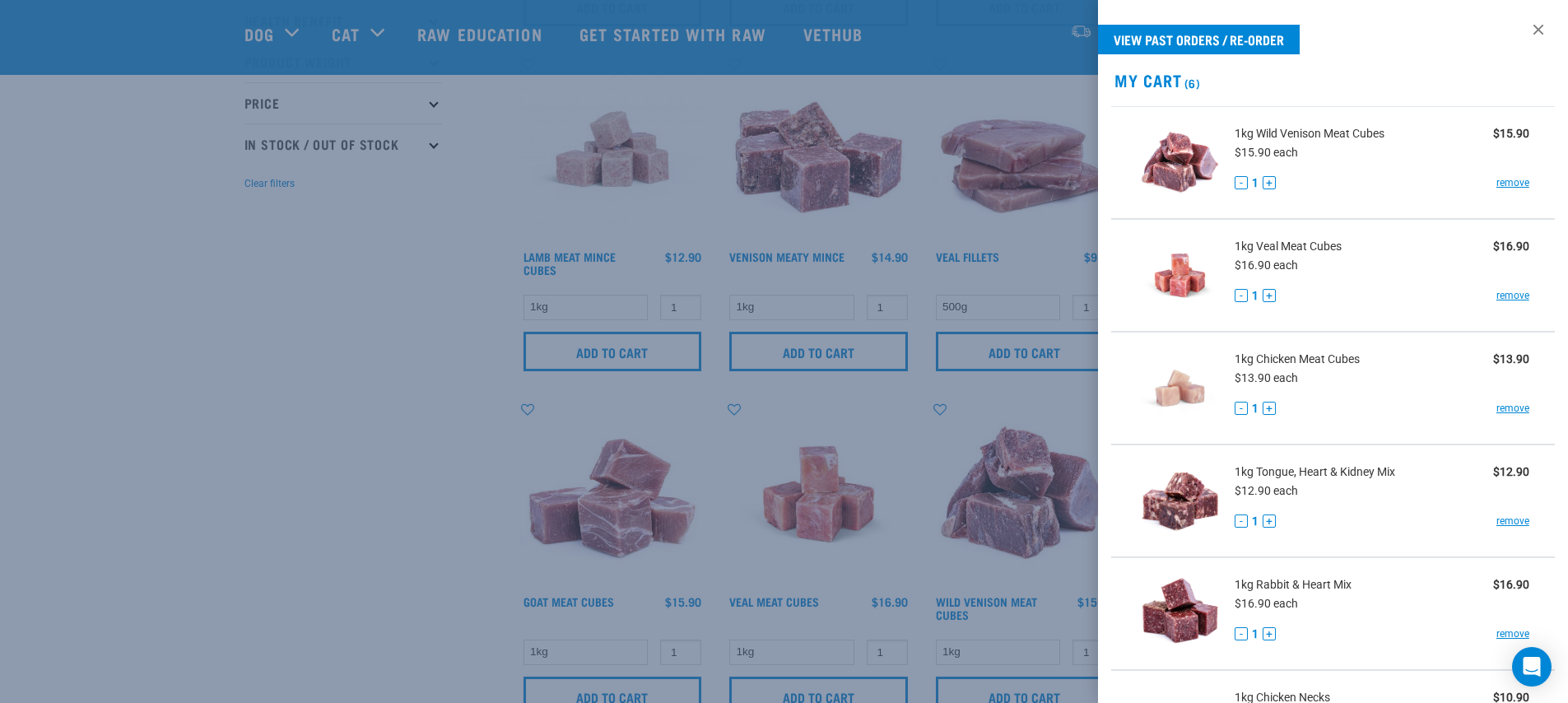
click at [929, 292] on div at bounding box center [784, 352] width 1568 height 703
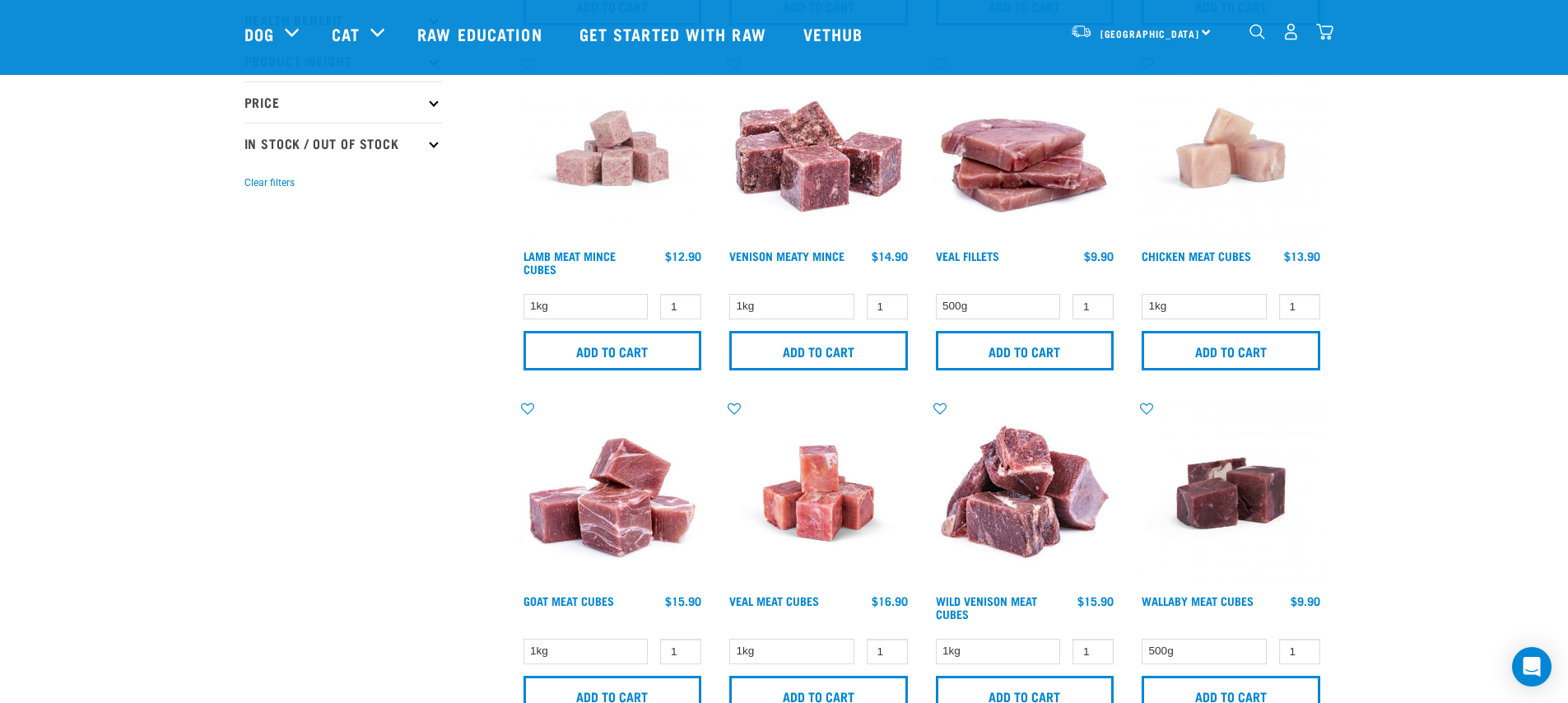
scroll to position [637, 0]
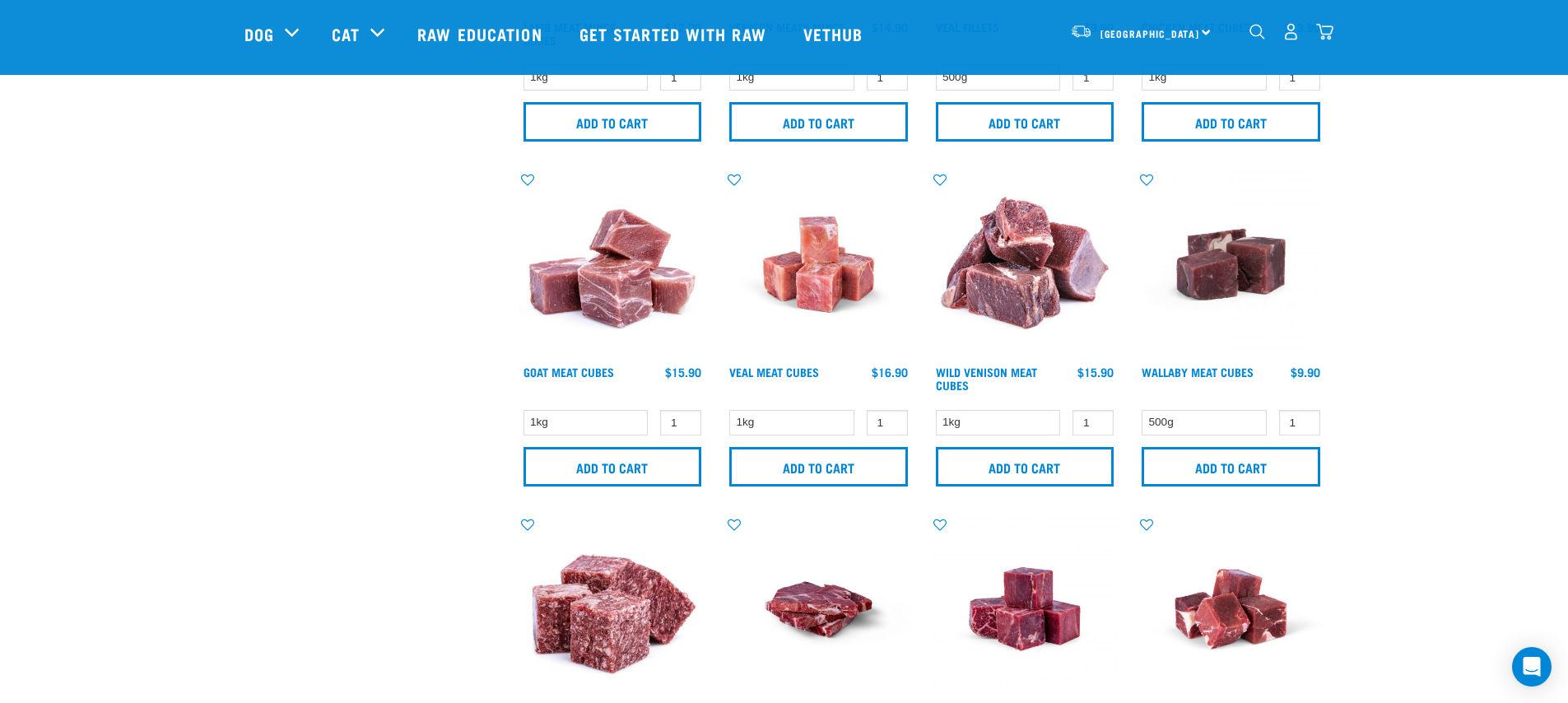
click at [1325, 29] on img "dropdown navigation" at bounding box center [1324, 31] width 17 height 17
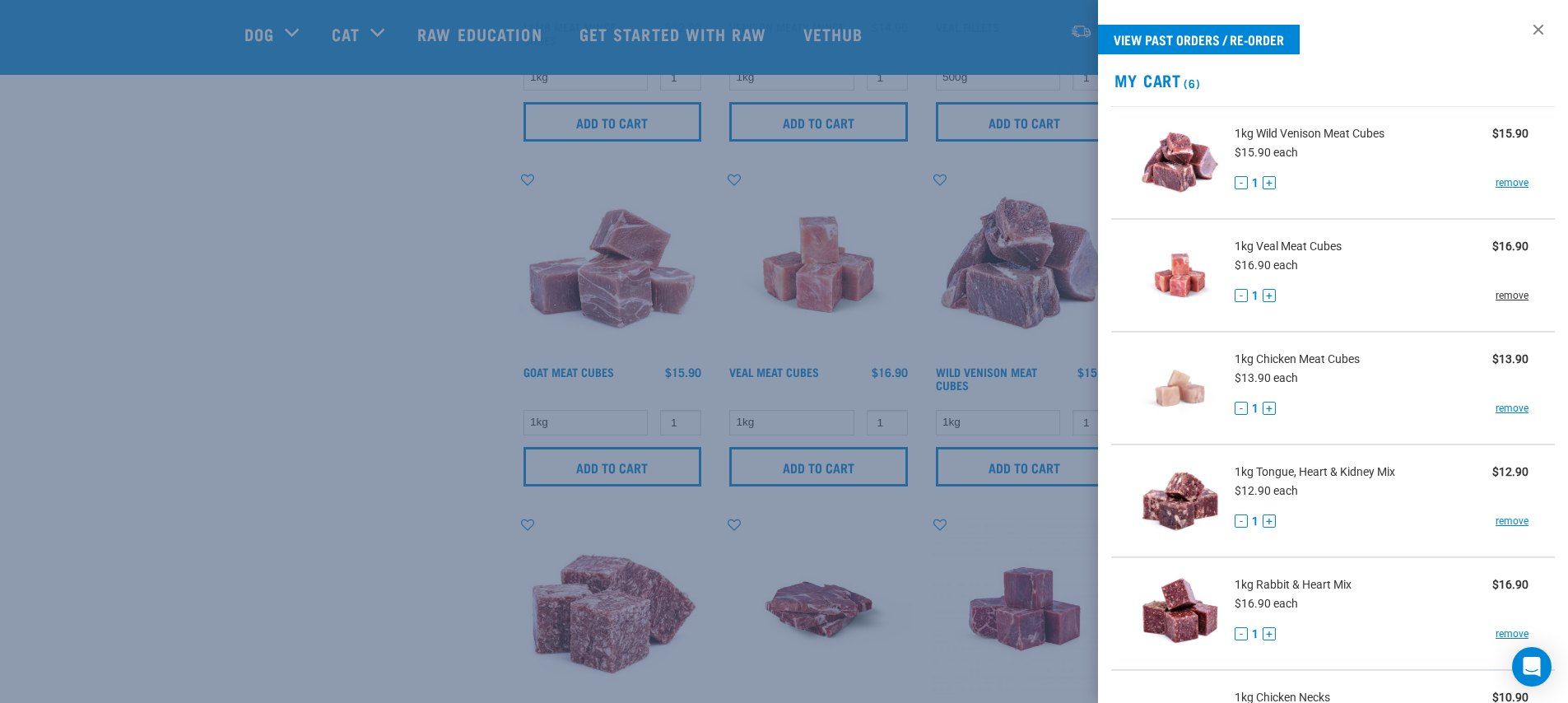
click at [1498, 297] on link "remove" at bounding box center [1512, 295] width 33 height 15
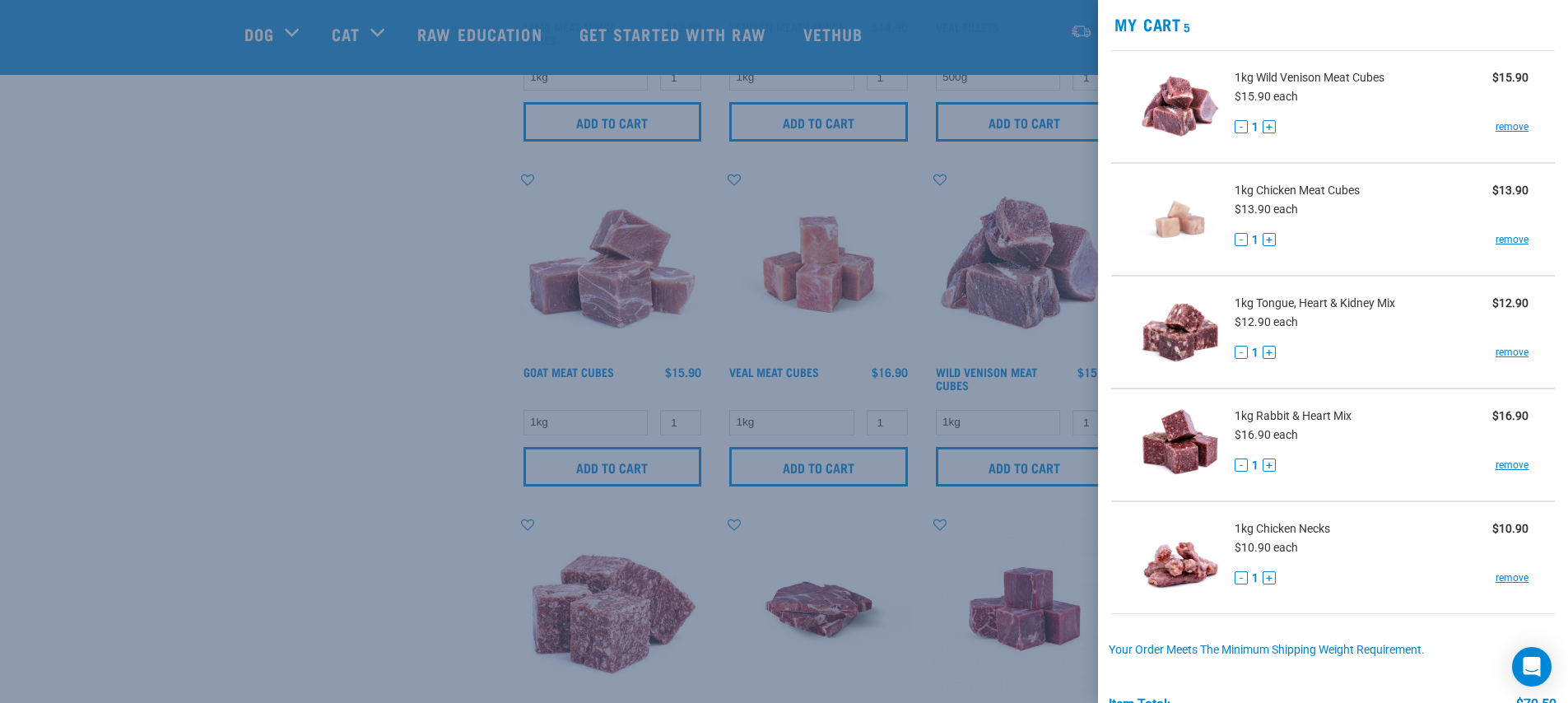
scroll to position [259, 0]
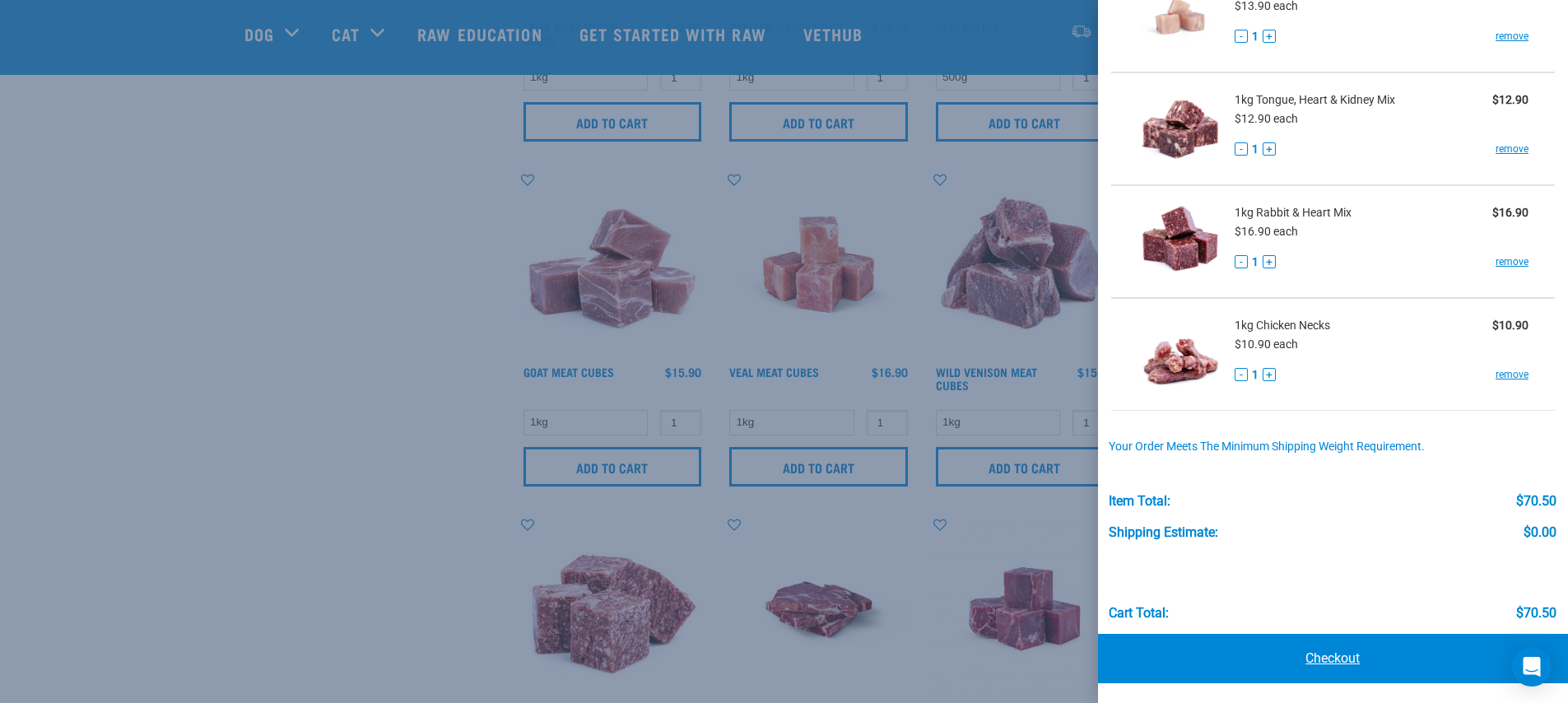
click at [1341, 664] on link "Checkout" at bounding box center [1332, 658] width 471 height 50
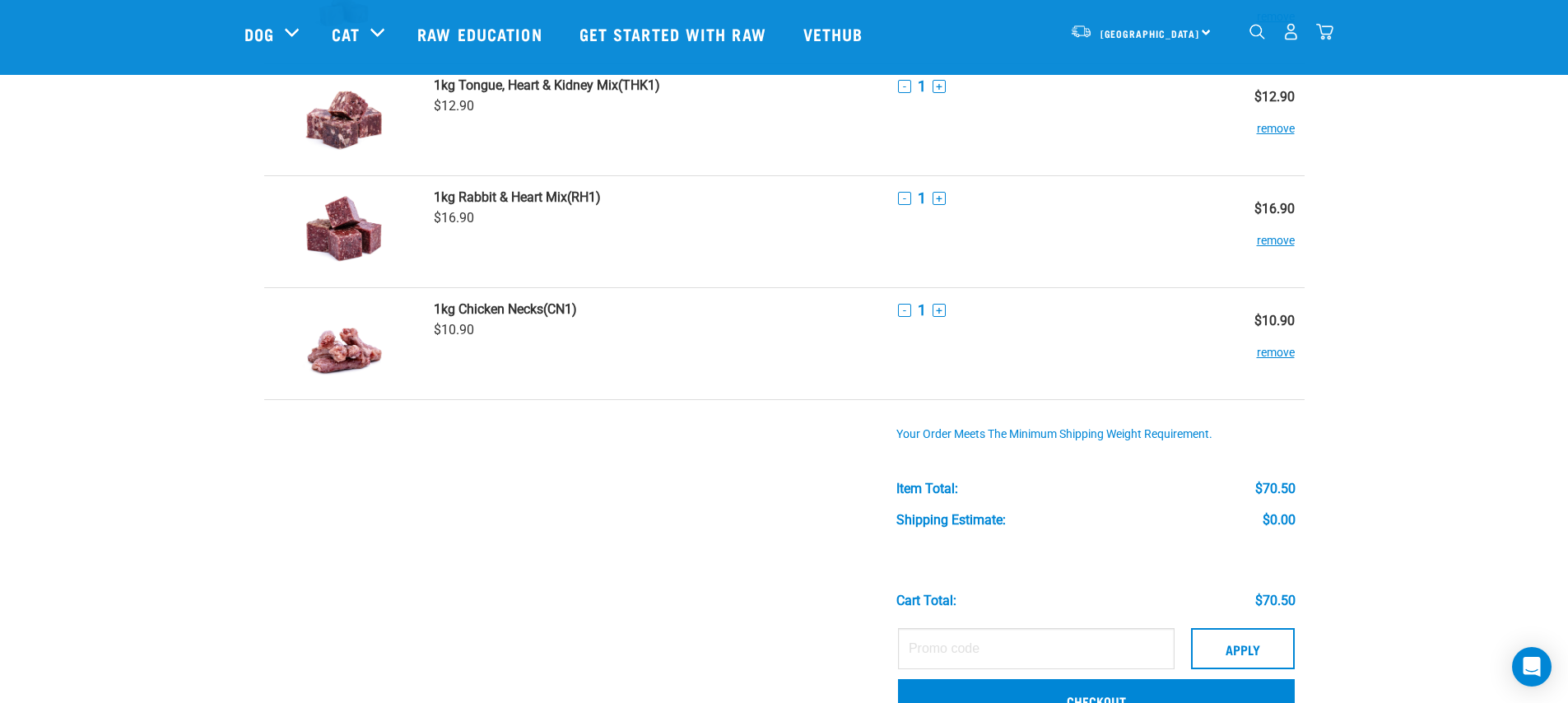
scroll to position [385, 0]
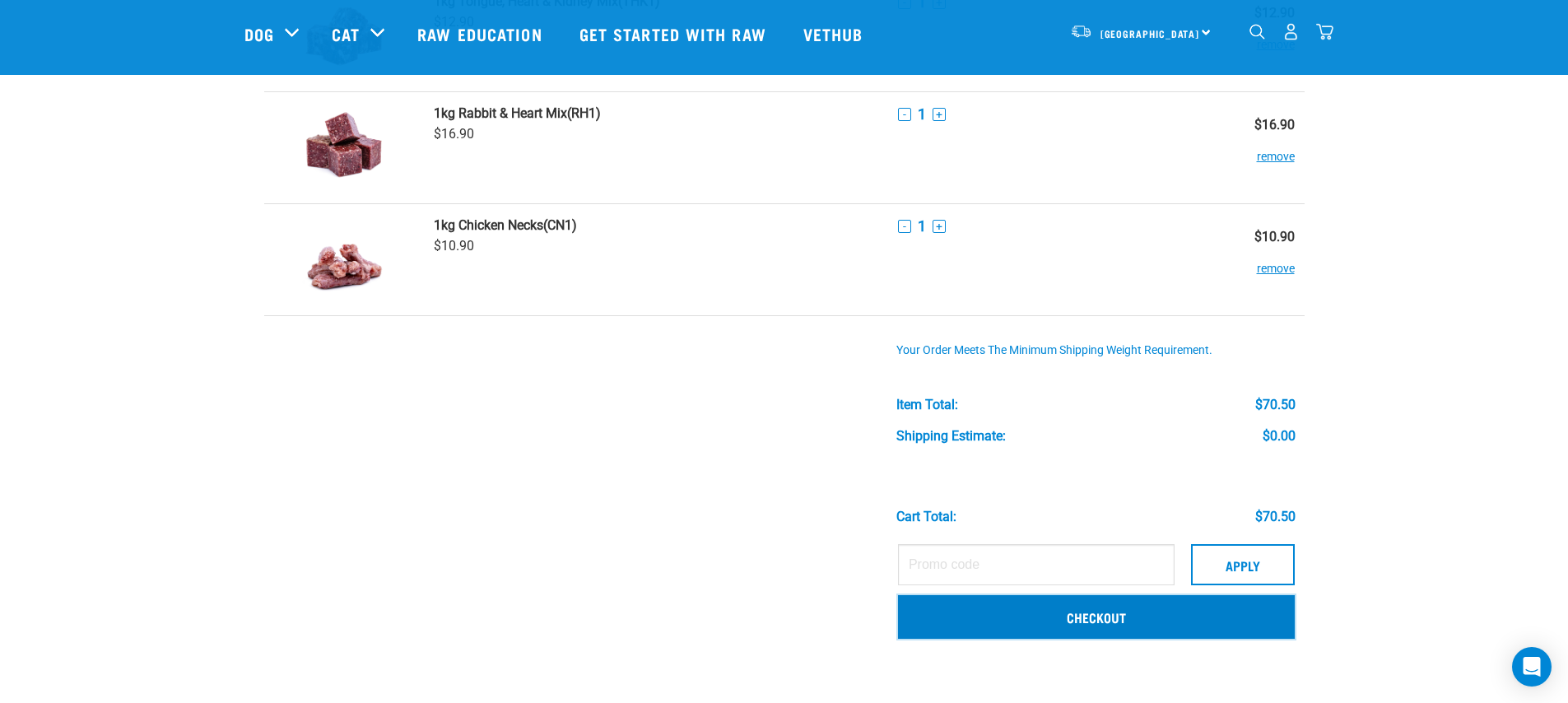
click at [1069, 619] on link "Checkout" at bounding box center [1097, 616] width 397 height 43
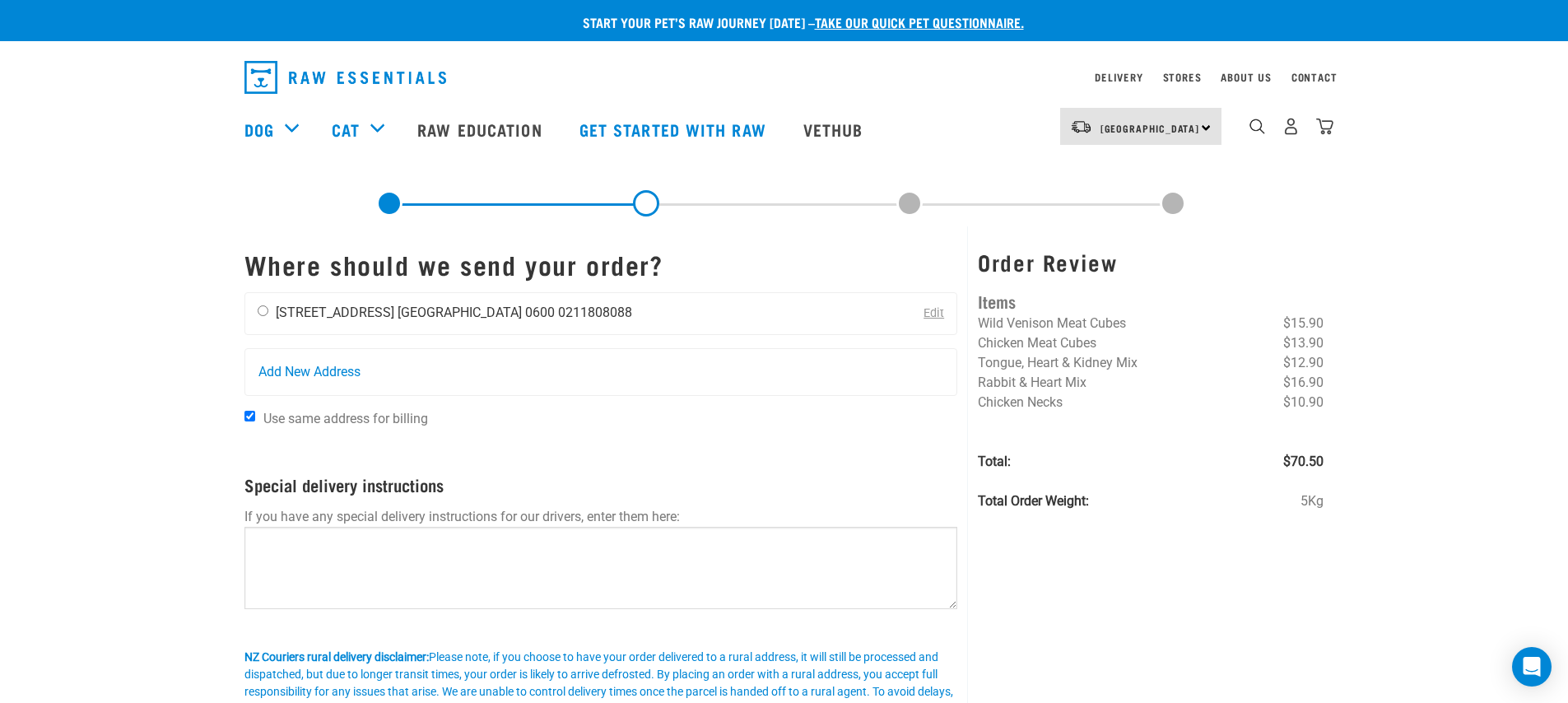
click at [451, 320] on li "[GEOGRAPHIC_DATA] 0600" at bounding box center [476, 312] width 157 height 16
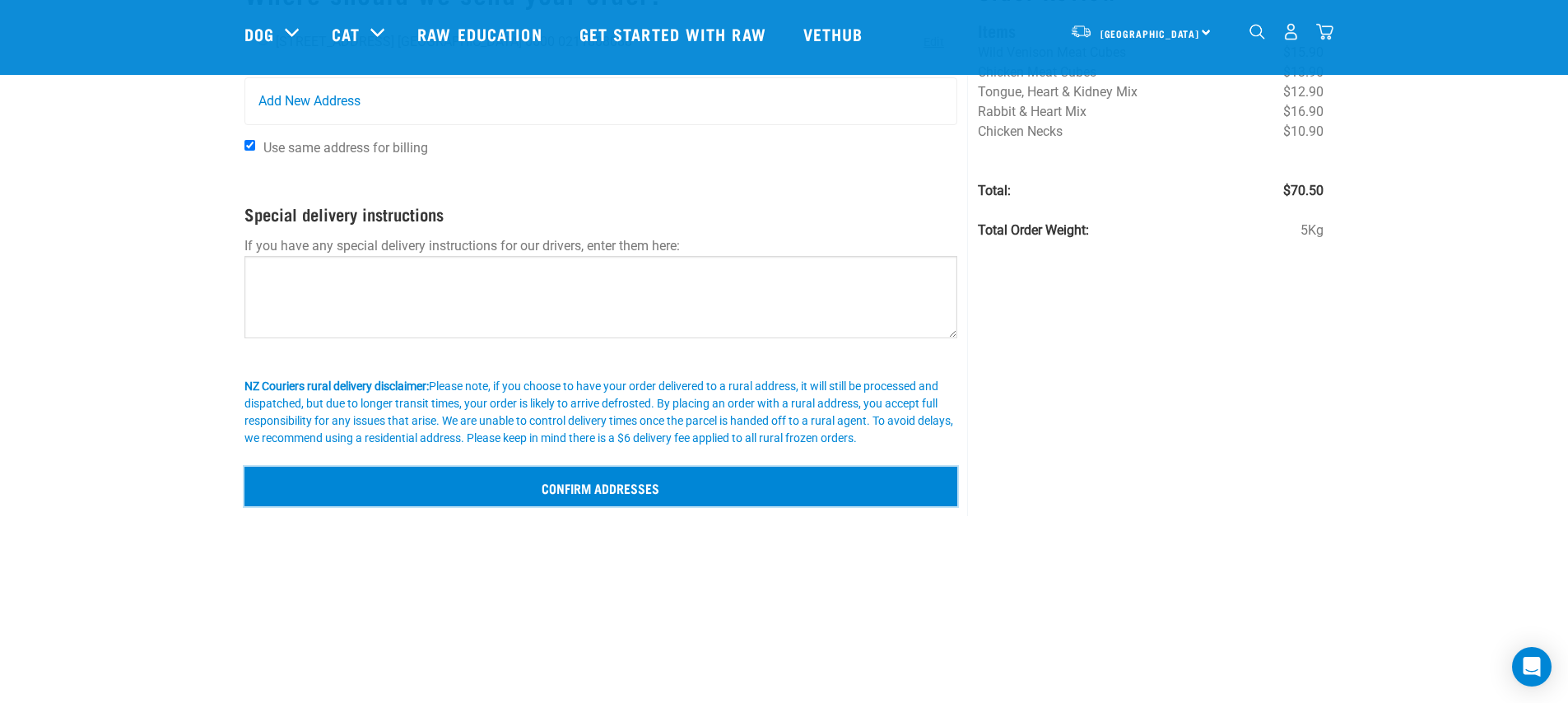
click at [500, 485] on input "Confirm addresses" at bounding box center [601, 486] width 714 height 40
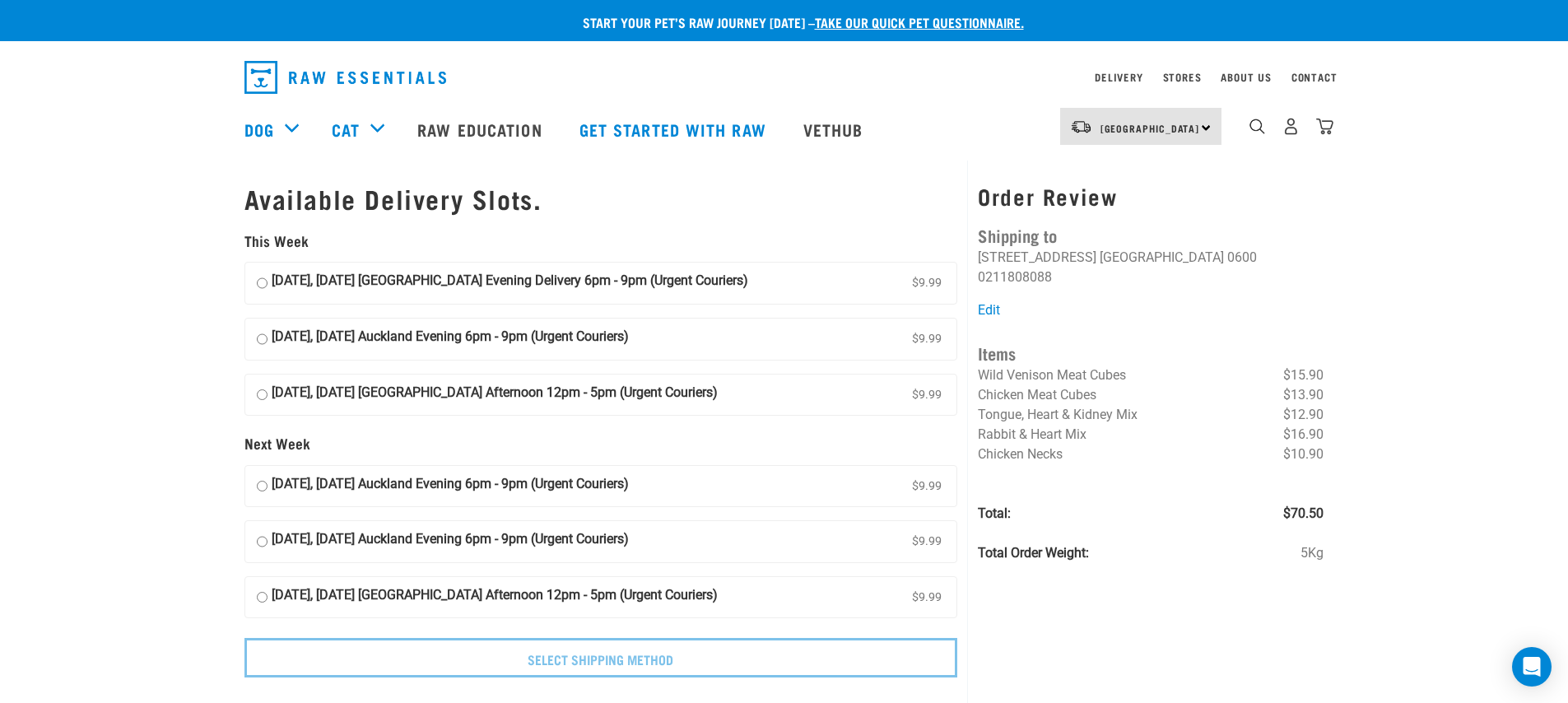
click at [629, 347] on strong "[DATE], [DATE] Auckland Evening 6pm - 9pm (Urgent Couriers)" at bounding box center [450, 339] width 357 height 25
click at [267, 347] on input "[DATE], [DATE] Auckland Evening 6pm - 9pm (Urgent Couriers) $9.99" at bounding box center [261, 339] width 11 height 25
radio input "true"
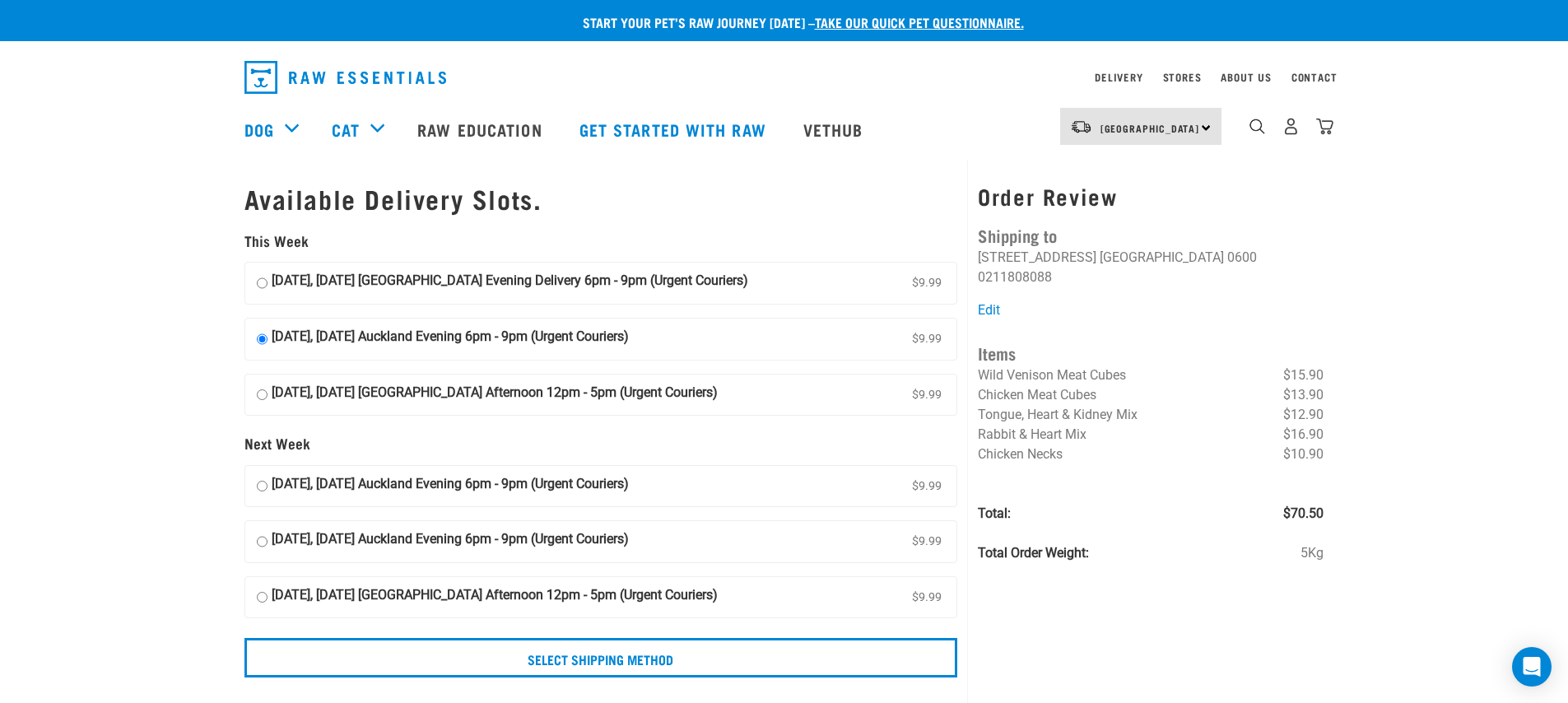
click at [636, 415] on div "06 September, Saturday Auckland Afternoon 12pm - 5pm (Urgent Couriers) $9.99" at bounding box center [601, 395] width 714 height 43
click at [641, 405] on strong "06 September, Saturday Auckland Afternoon 12pm - 5pm (Urgent Couriers)" at bounding box center [494, 395] width 446 height 25
click at [267, 405] on input "06 September, Saturday Auckland Afternoon 12pm - 5pm (Urgent Couriers) $9.99" at bounding box center [261, 395] width 11 height 25
radio input "true"
click at [372, 330] on strong "05 September, Friday Auckland Evening 6pm - 9pm (Urgent Couriers)" at bounding box center [450, 339] width 357 height 25
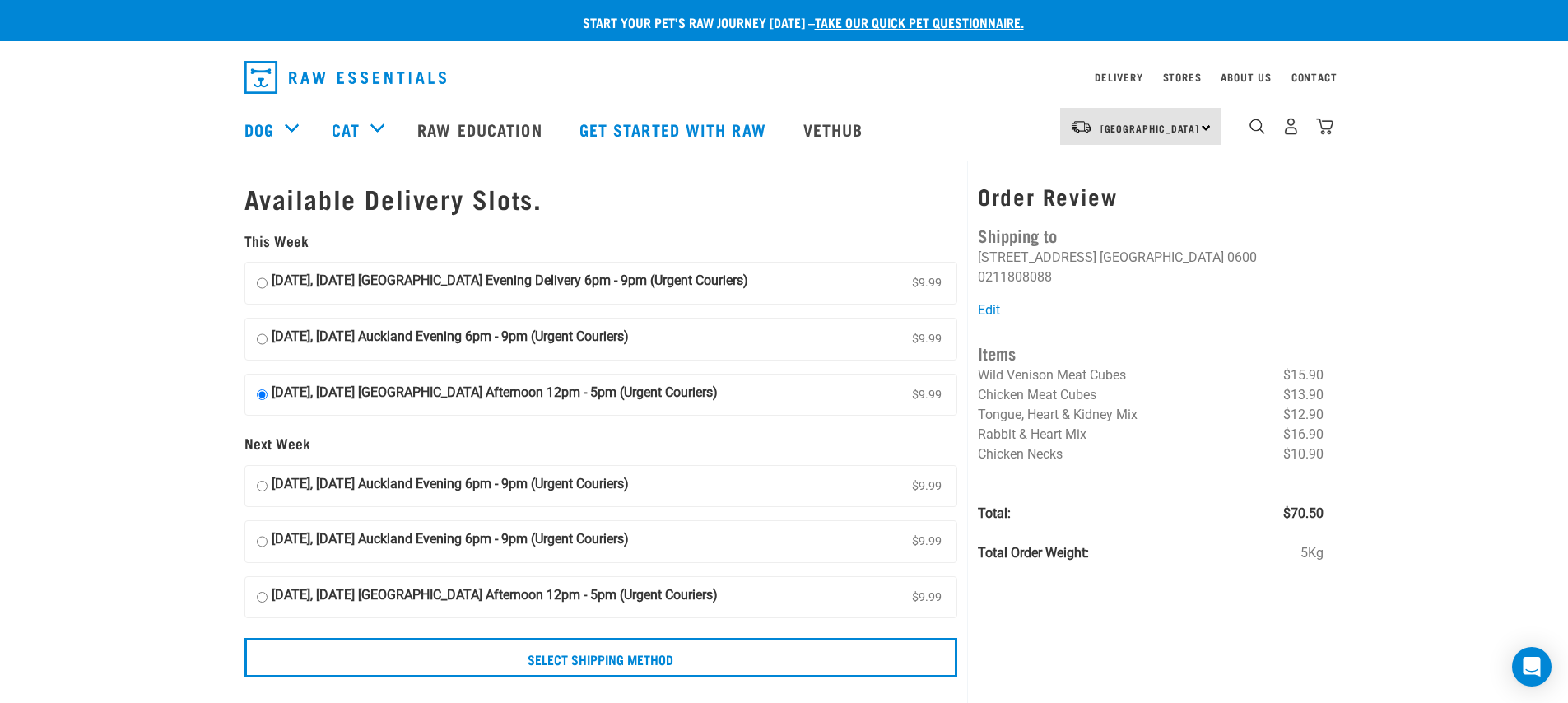
click at [267, 330] on input "05 September, Friday Auckland Evening 6pm - 9pm (Urgent Couriers) $9.99" at bounding box center [261, 339] width 11 height 25
radio input "true"
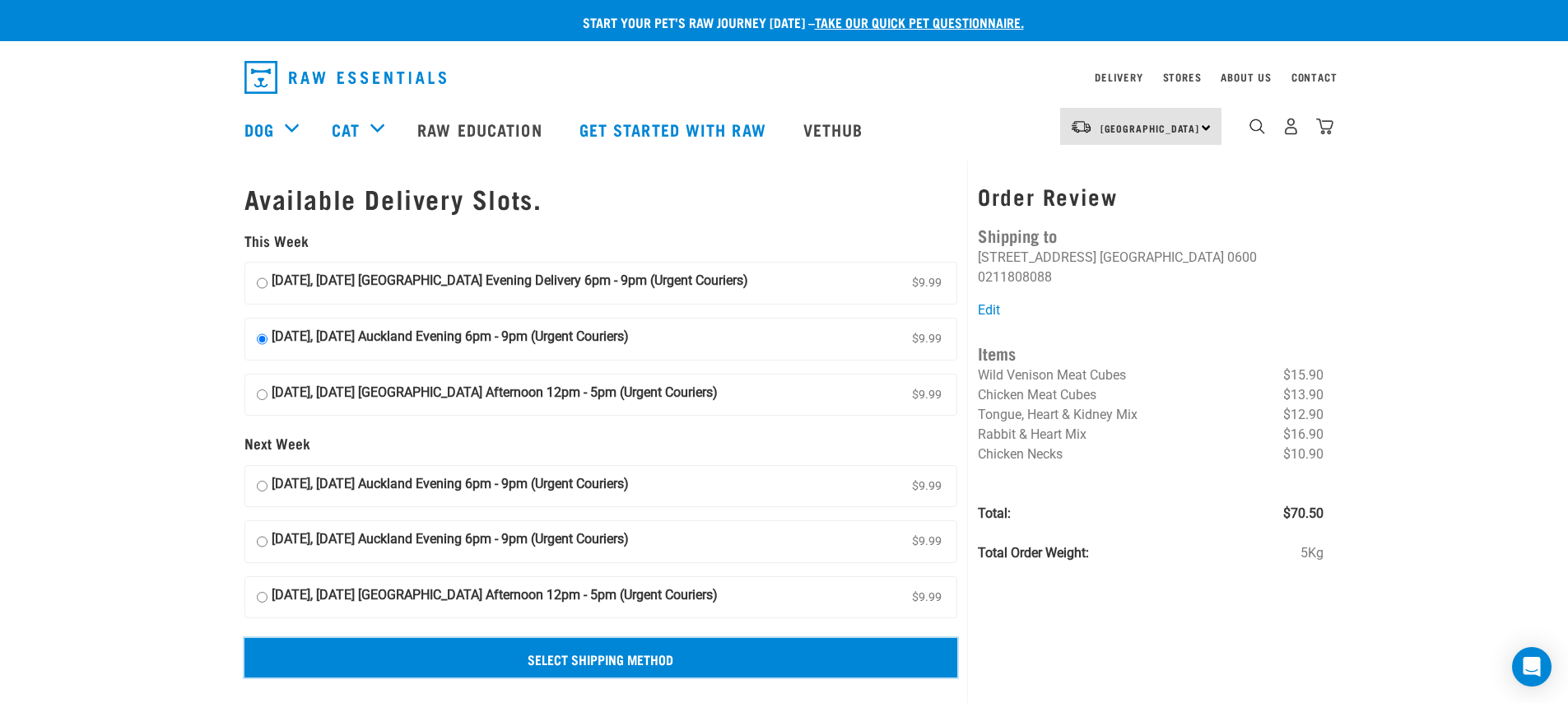
click at [563, 653] on input "Select Shipping Method" at bounding box center [601, 658] width 714 height 40
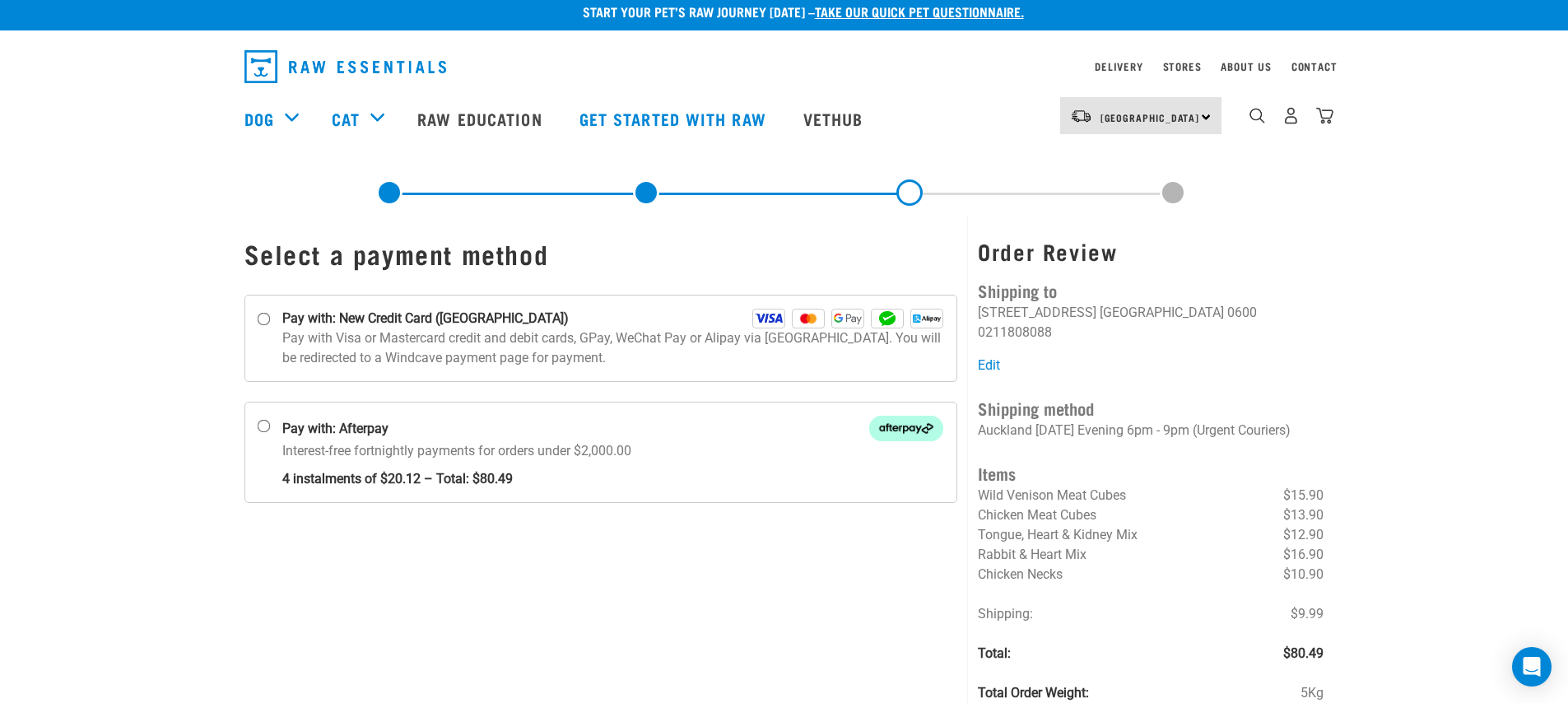
scroll to position [31, 0]
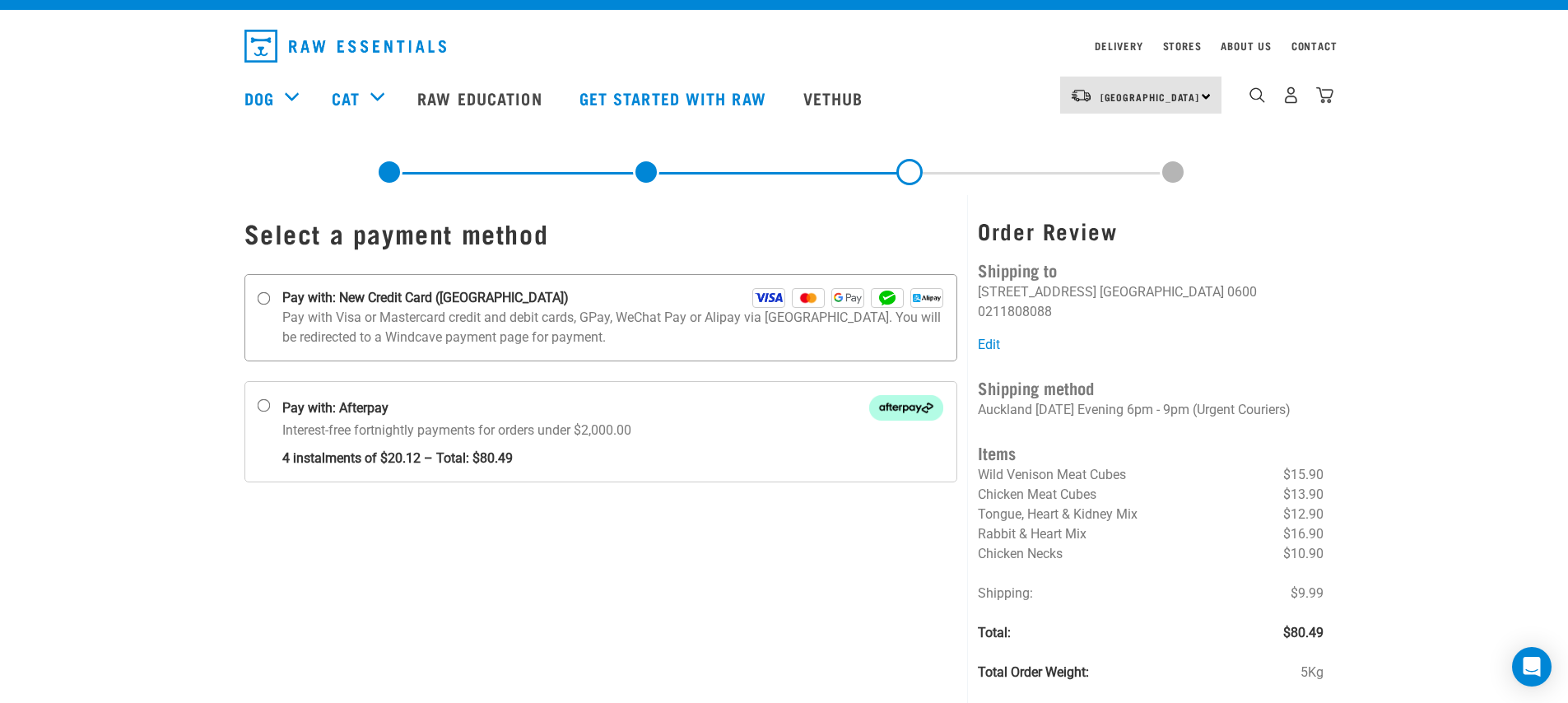
click at [523, 348] on label "Pay with: New Credit Card ([GEOGRAPHIC_DATA])" at bounding box center [601, 317] width 714 height 87
click at [270, 305] on input "Pay with: New Credit Card ([GEOGRAPHIC_DATA])" at bounding box center [263, 299] width 13 height 13
radio input "true"
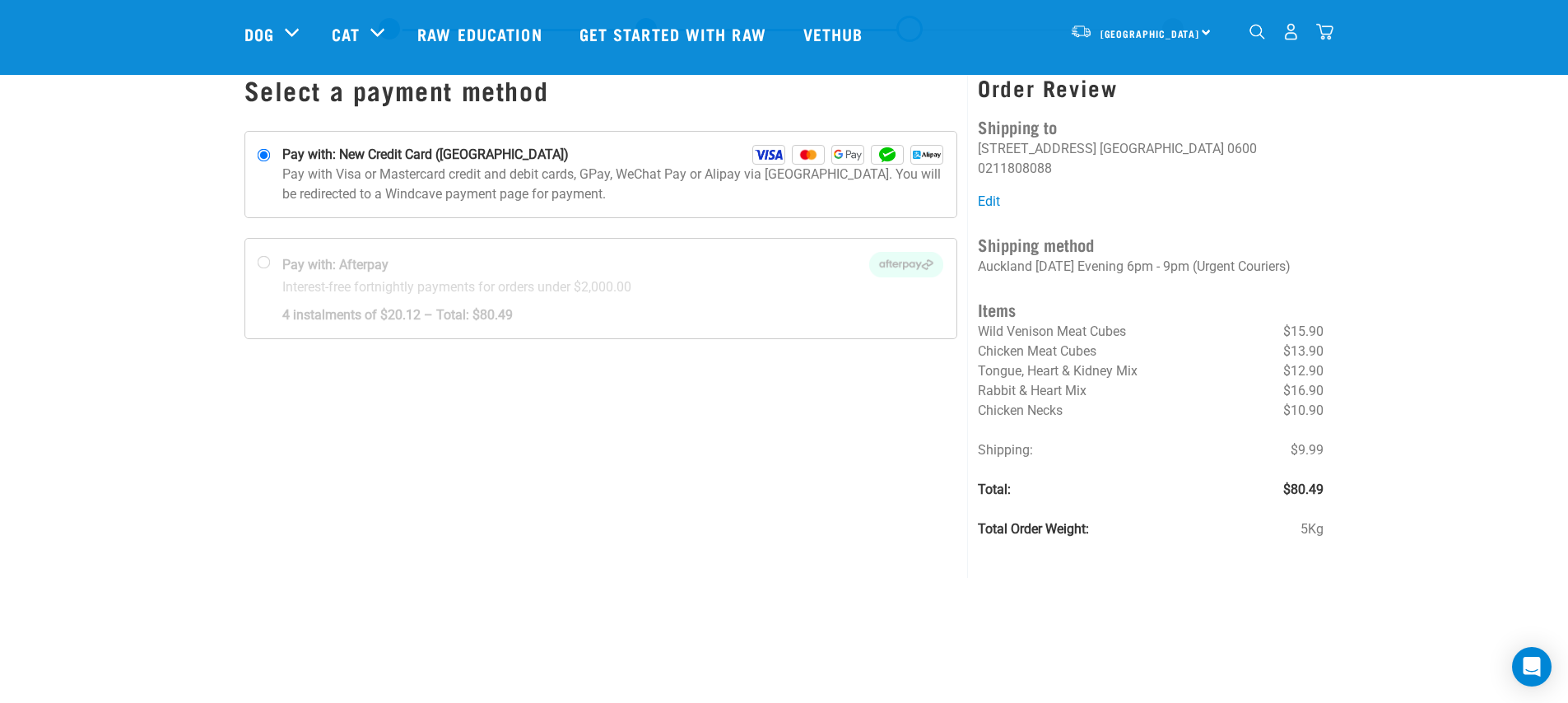
scroll to position [43, 0]
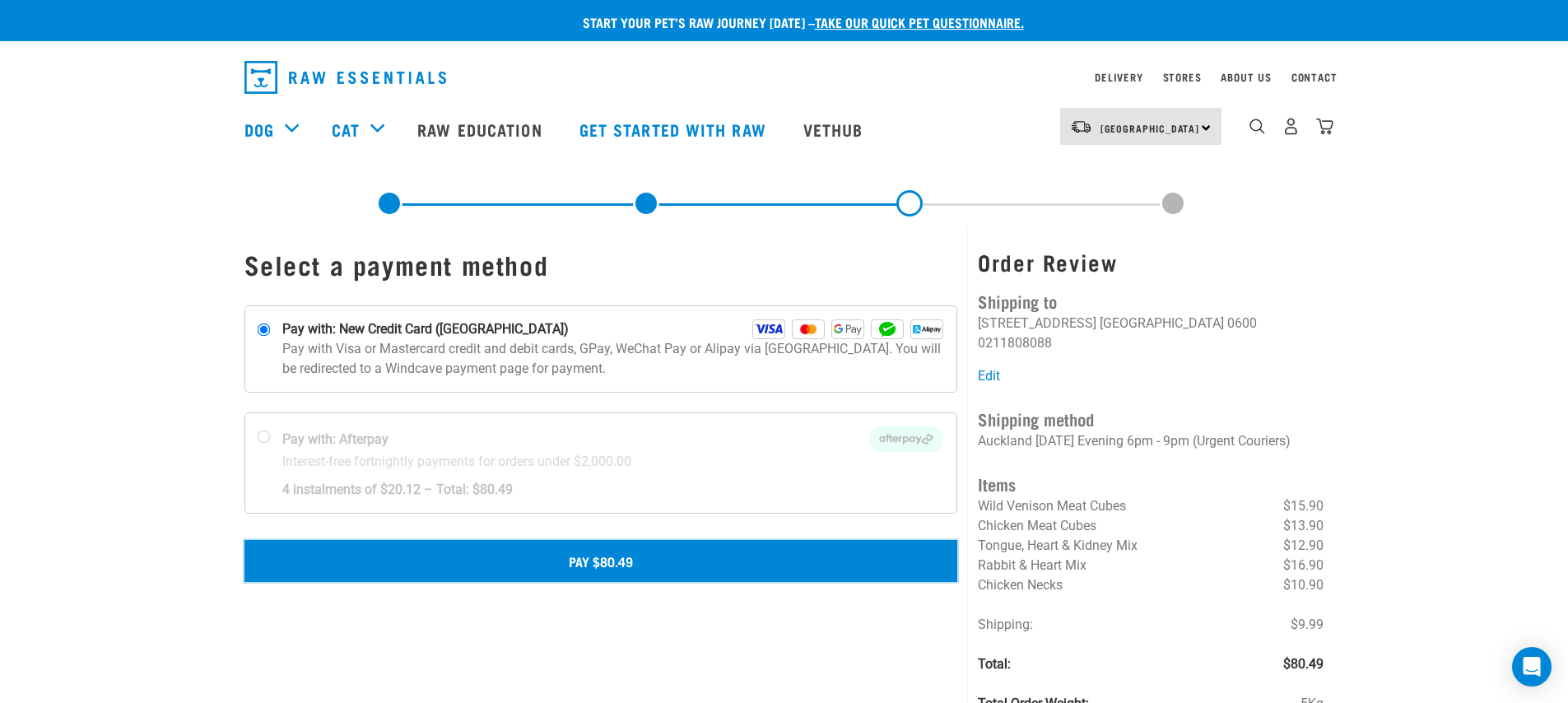
click at [613, 572] on button "Pay $80.49" at bounding box center [601, 561] width 714 height 41
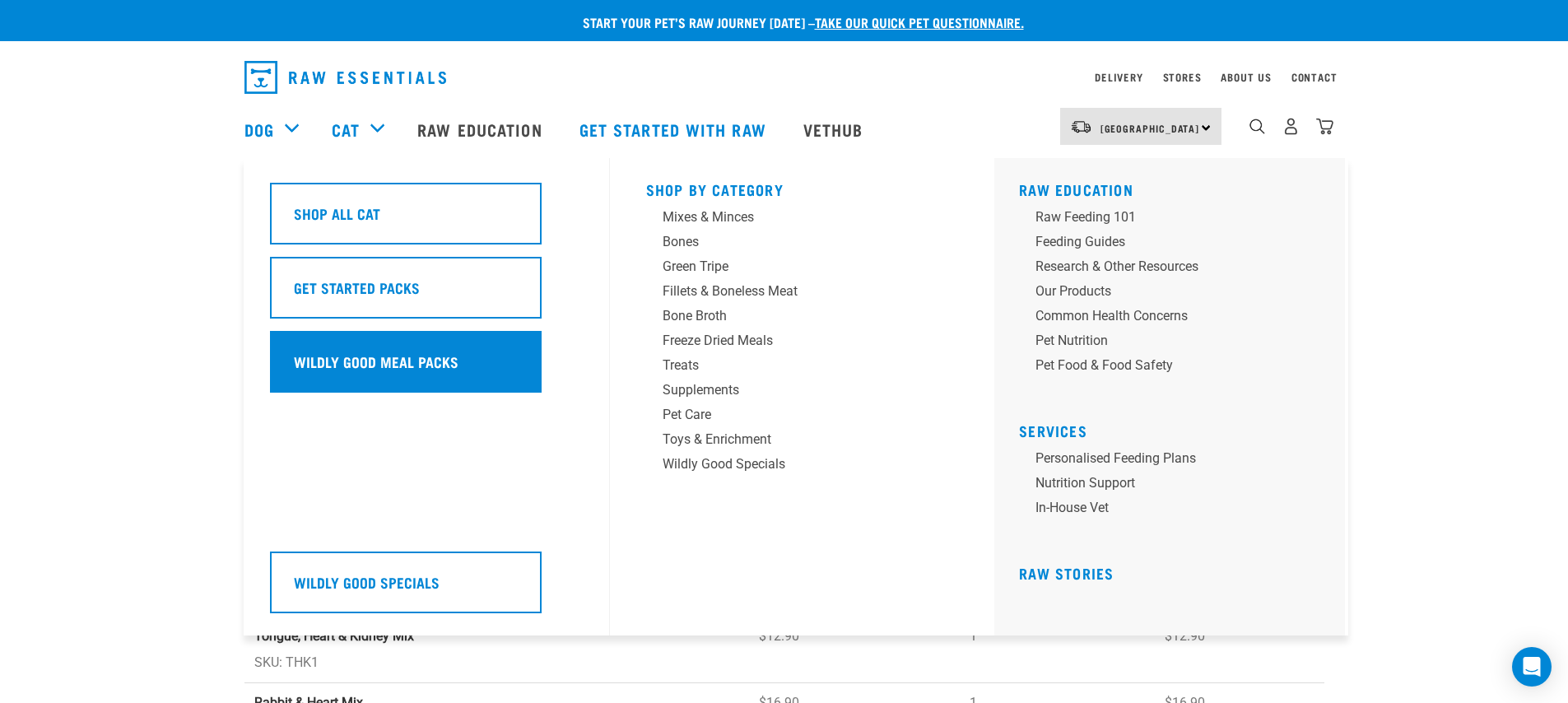
click at [397, 379] on div "Wildly Good Meal Packs" at bounding box center [405, 361] width 271 height 62
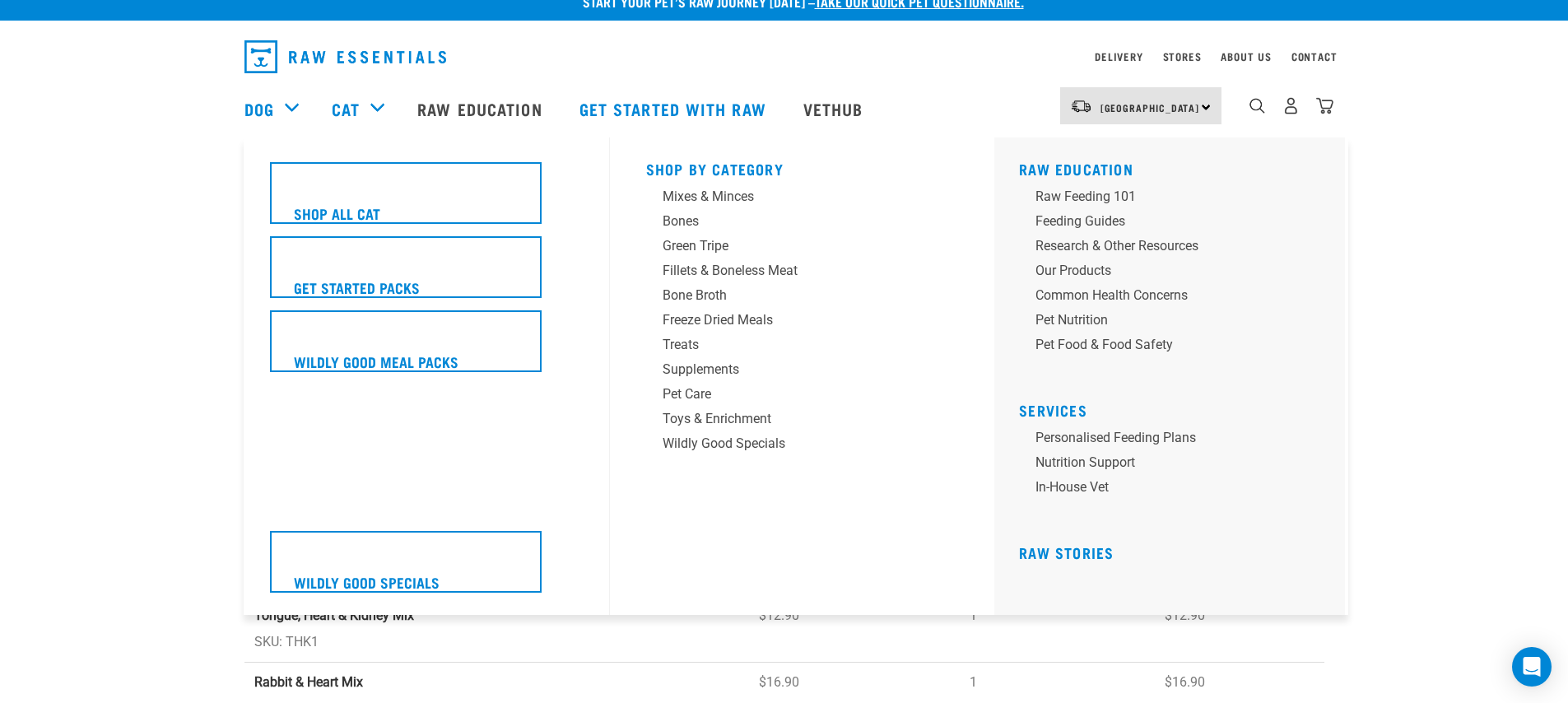
scroll to position [211, 0]
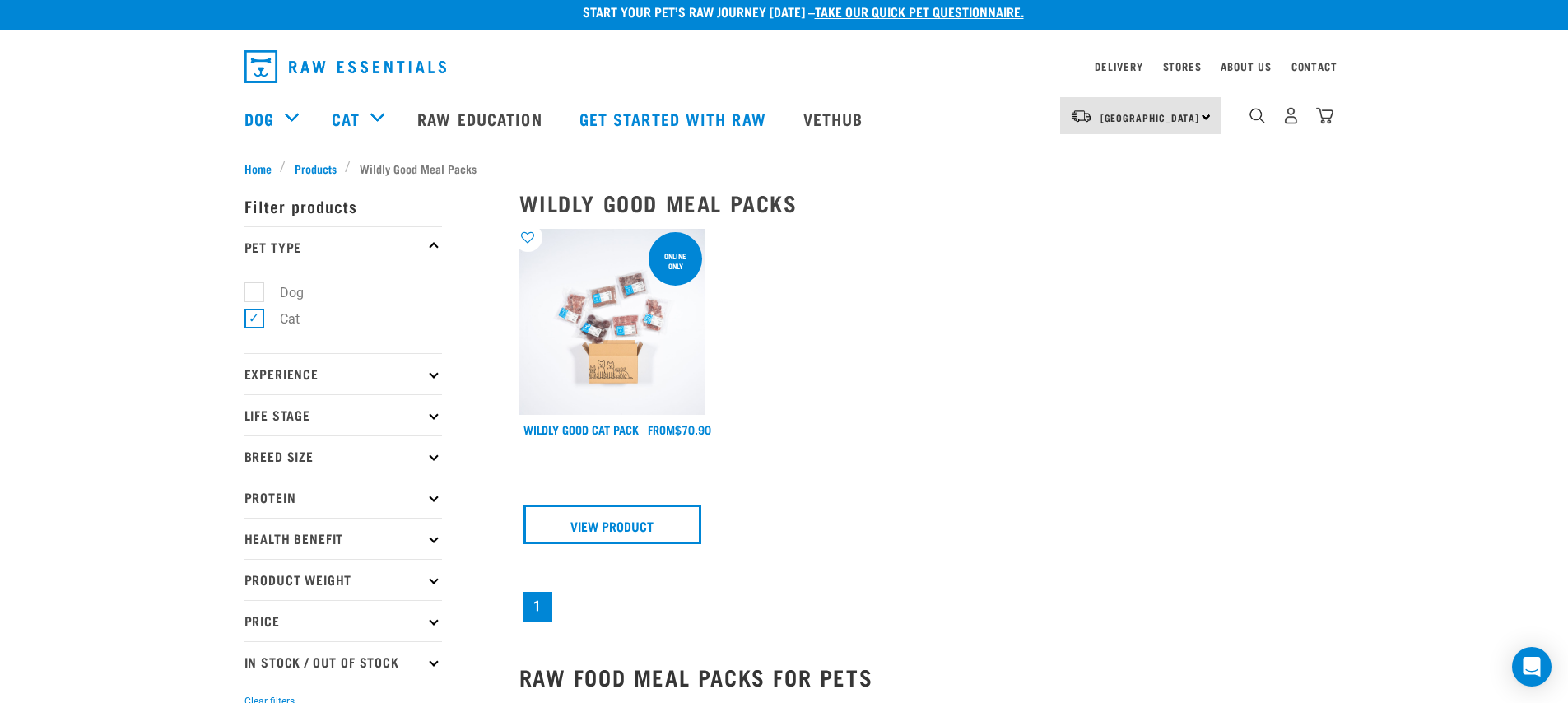
click at [605, 426] on link "Wildly Good Cat Pack" at bounding box center [581, 428] width 115 height 6
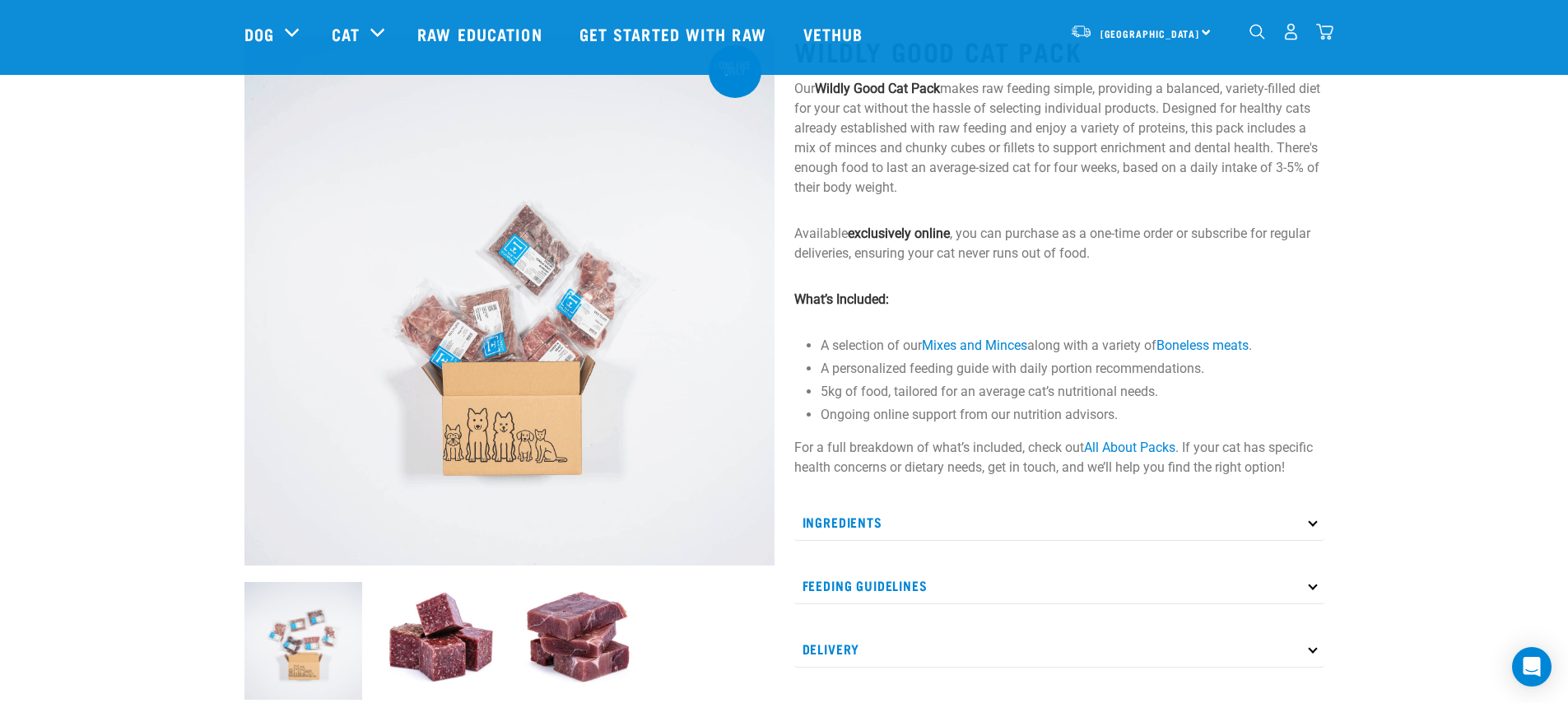
scroll to position [106, 0]
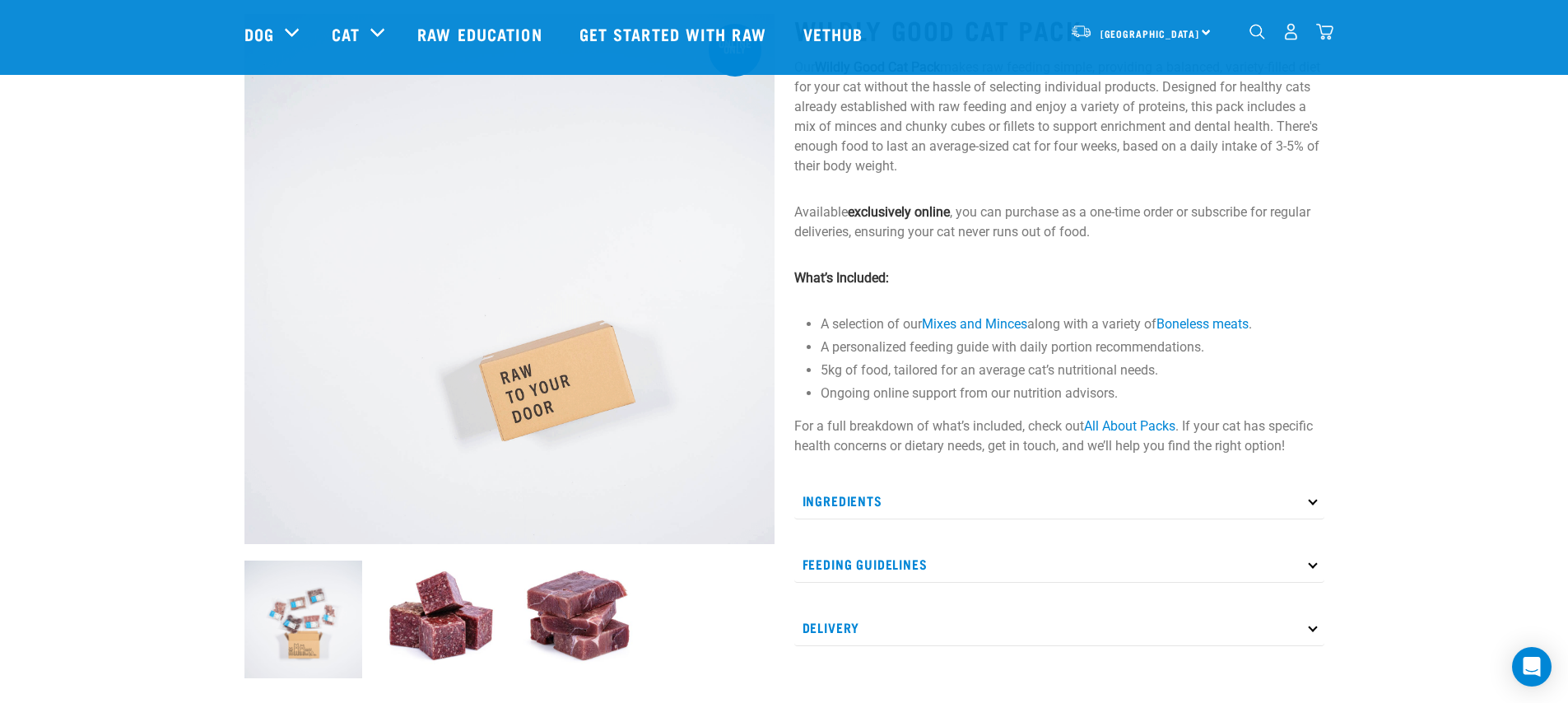
click at [958, 492] on p "Ingredients" at bounding box center [1059, 500] width 530 height 37
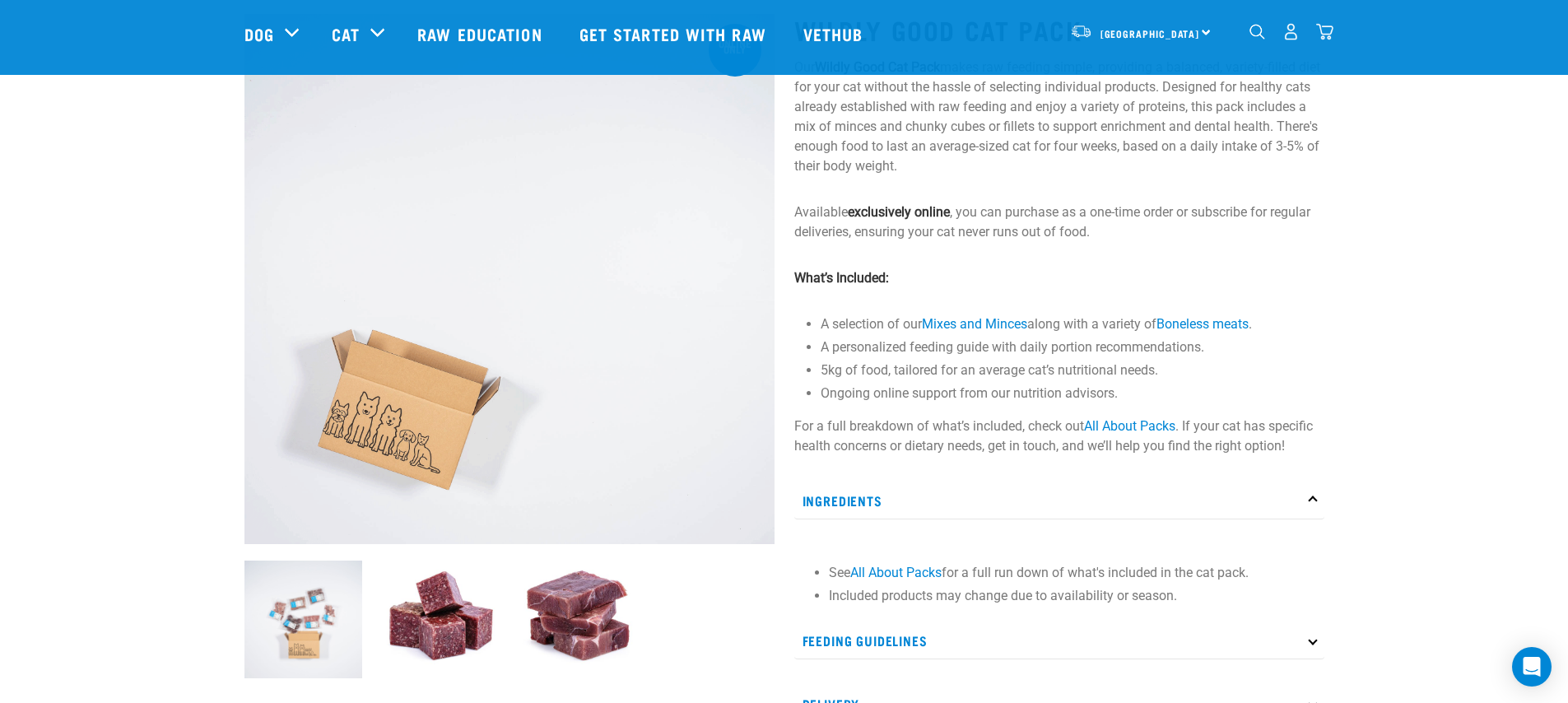
click at [865, 564] on li "See All About Packs for a full run down of what's included in the cat pack." at bounding box center [1072, 573] width 487 height 20
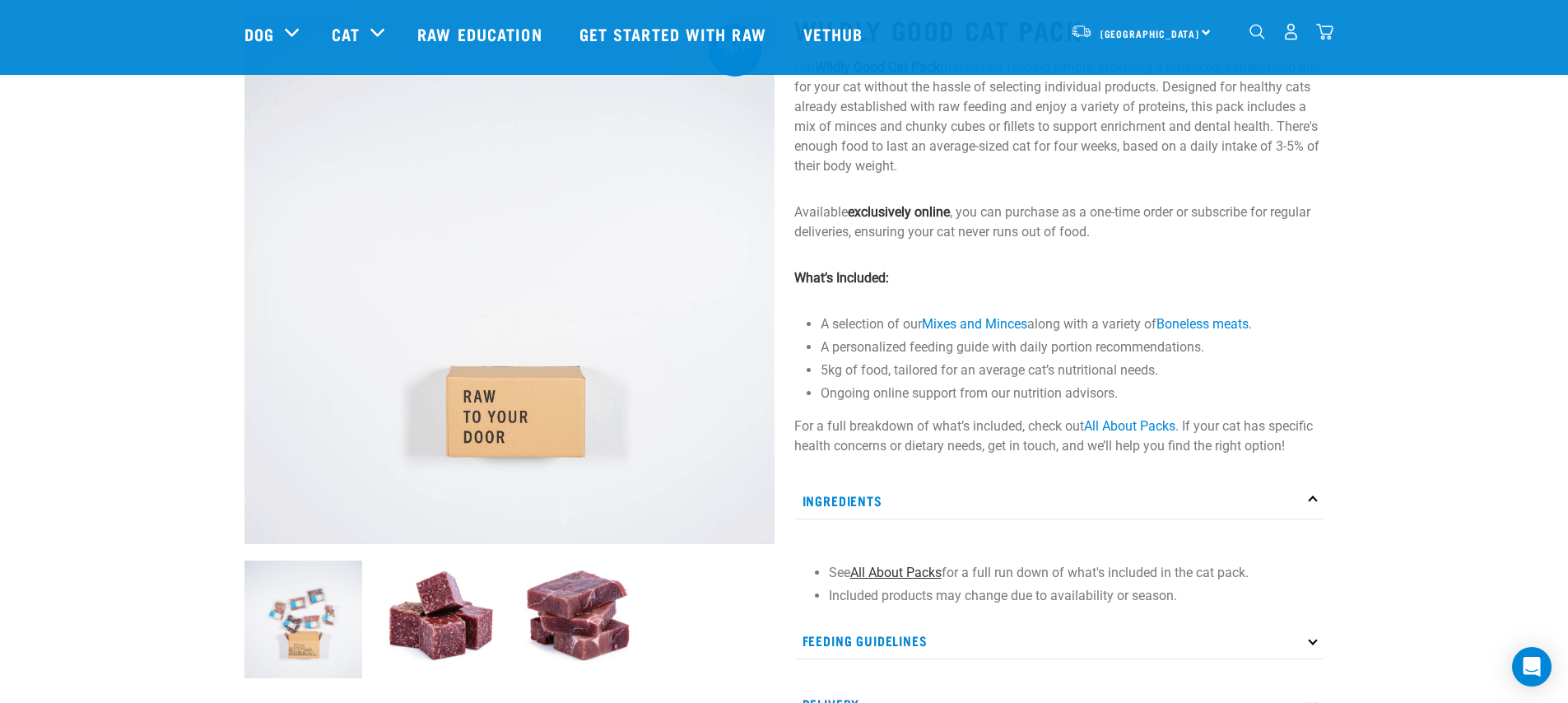
click at [866, 569] on link "All About Packs" at bounding box center [896, 572] width 91 height 16
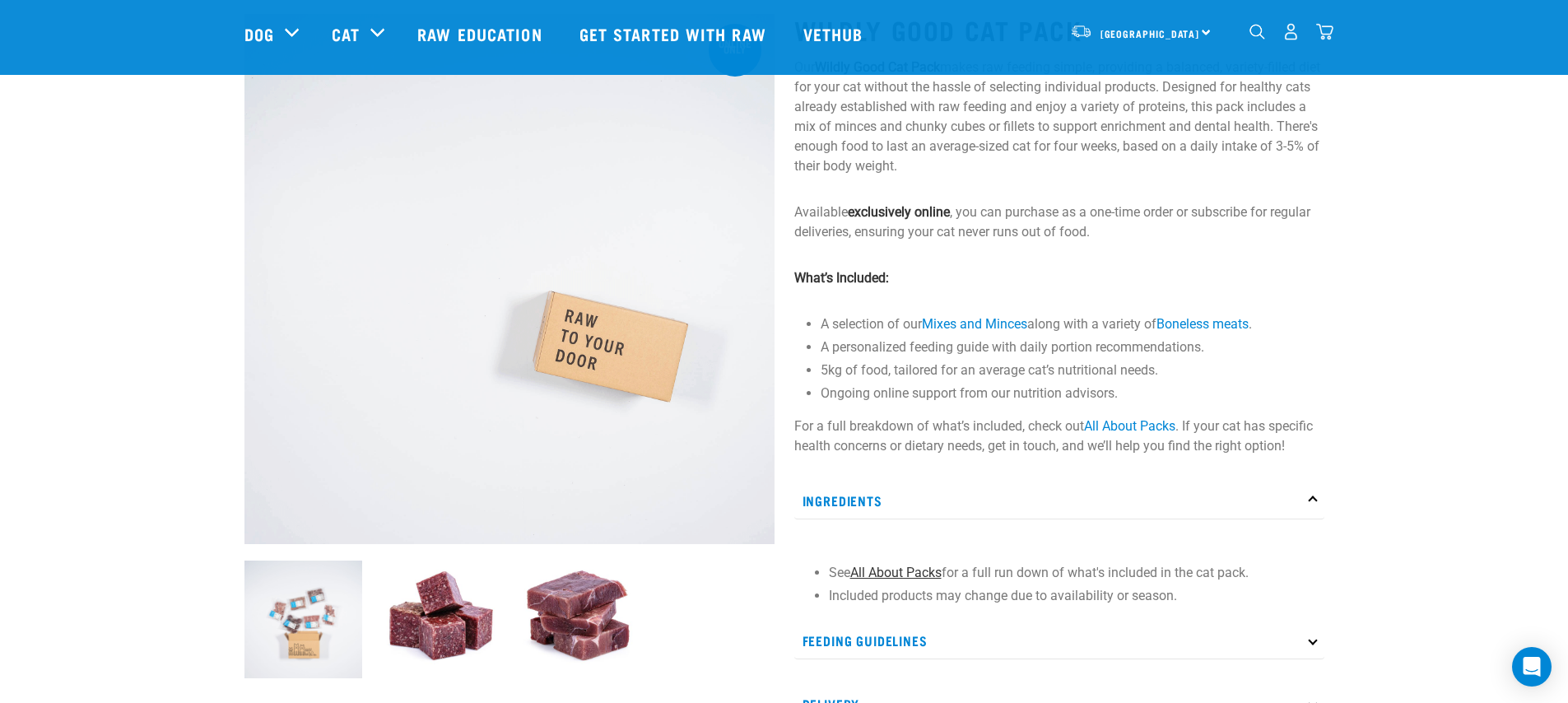
scroll to position [127, 0]
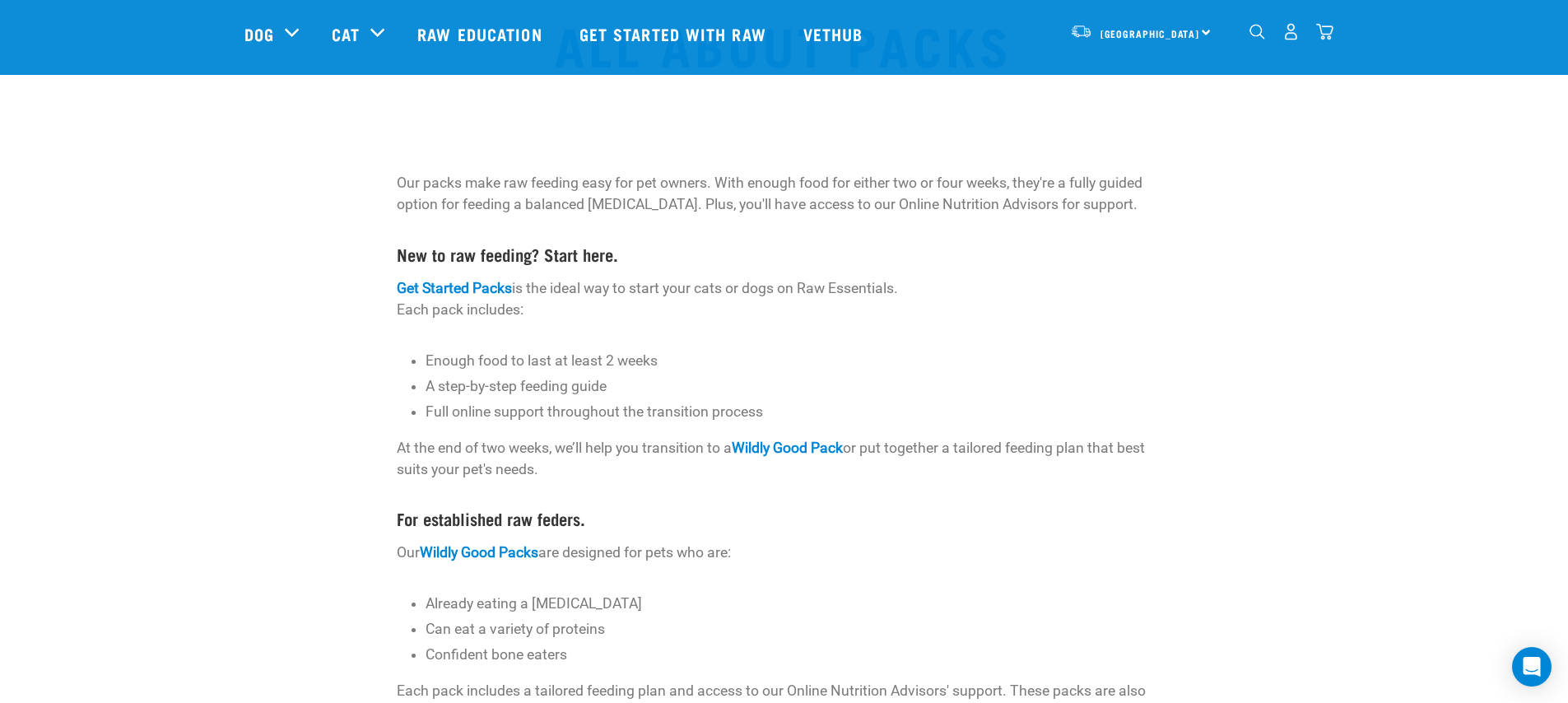
scroll to position [304, 0]
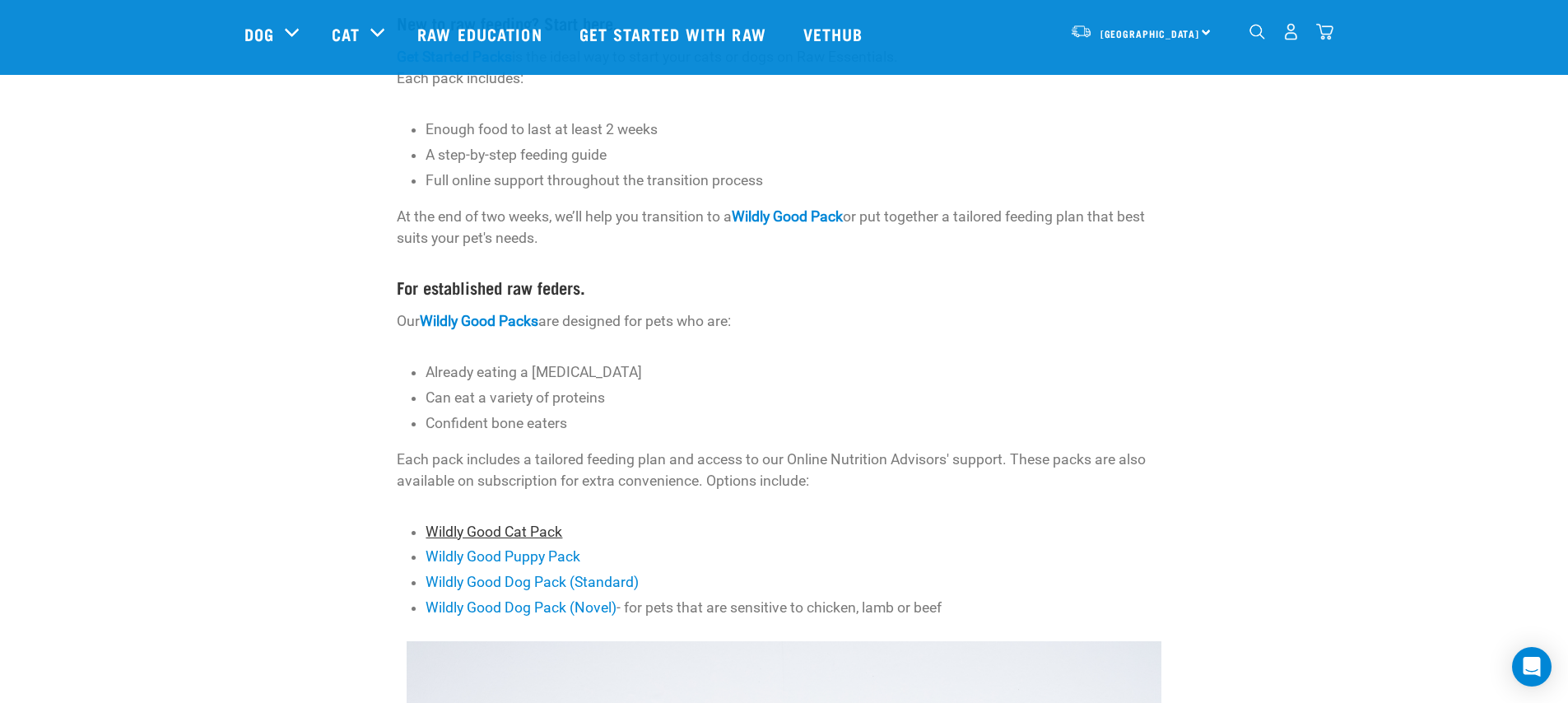
click at [444, 528] on link "Wildly Good Cat Pack" at bounding box center [493, 532] width 136 height 17
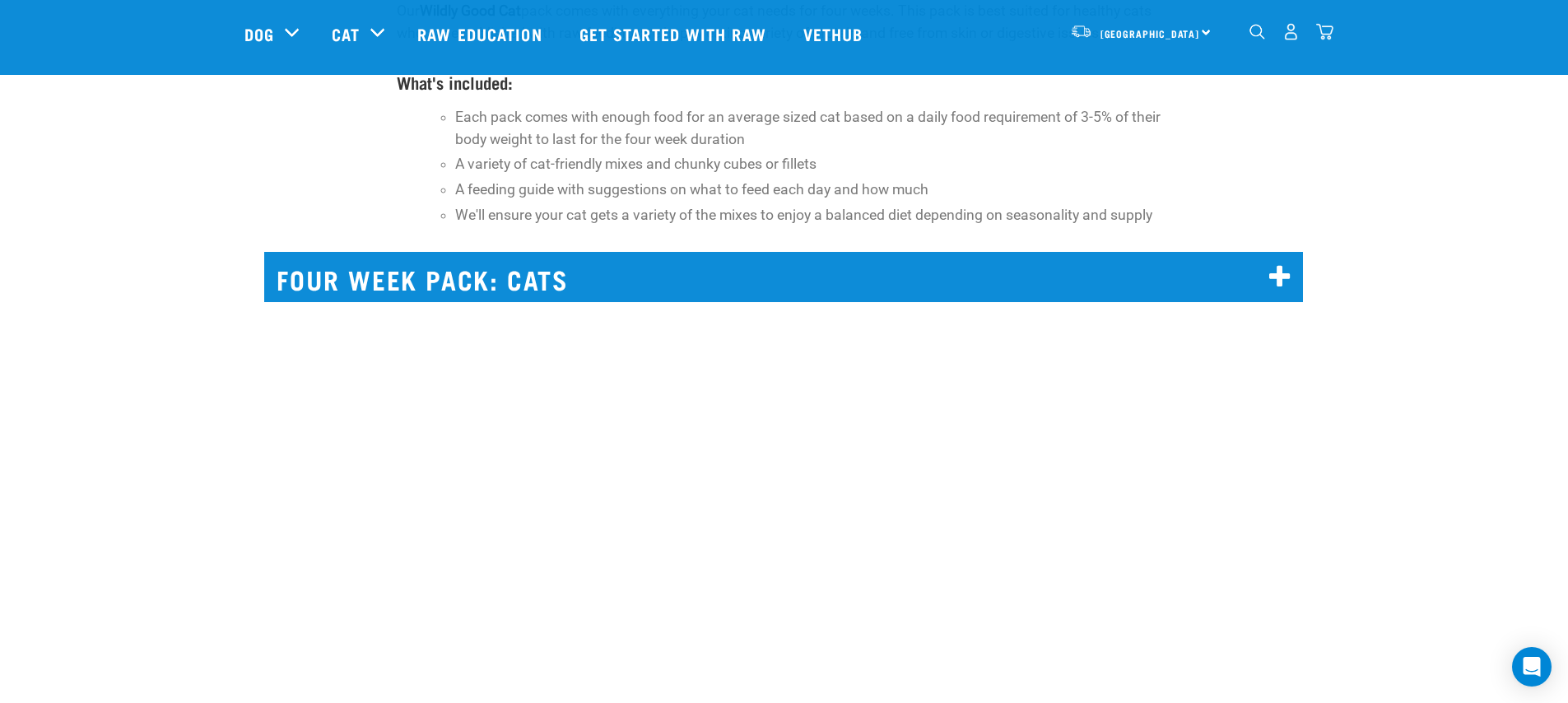
click at [620, 276] on h2 "FOUR WEEK PACK: CATS" at bounding box center [783, 277] width 1039 height 50
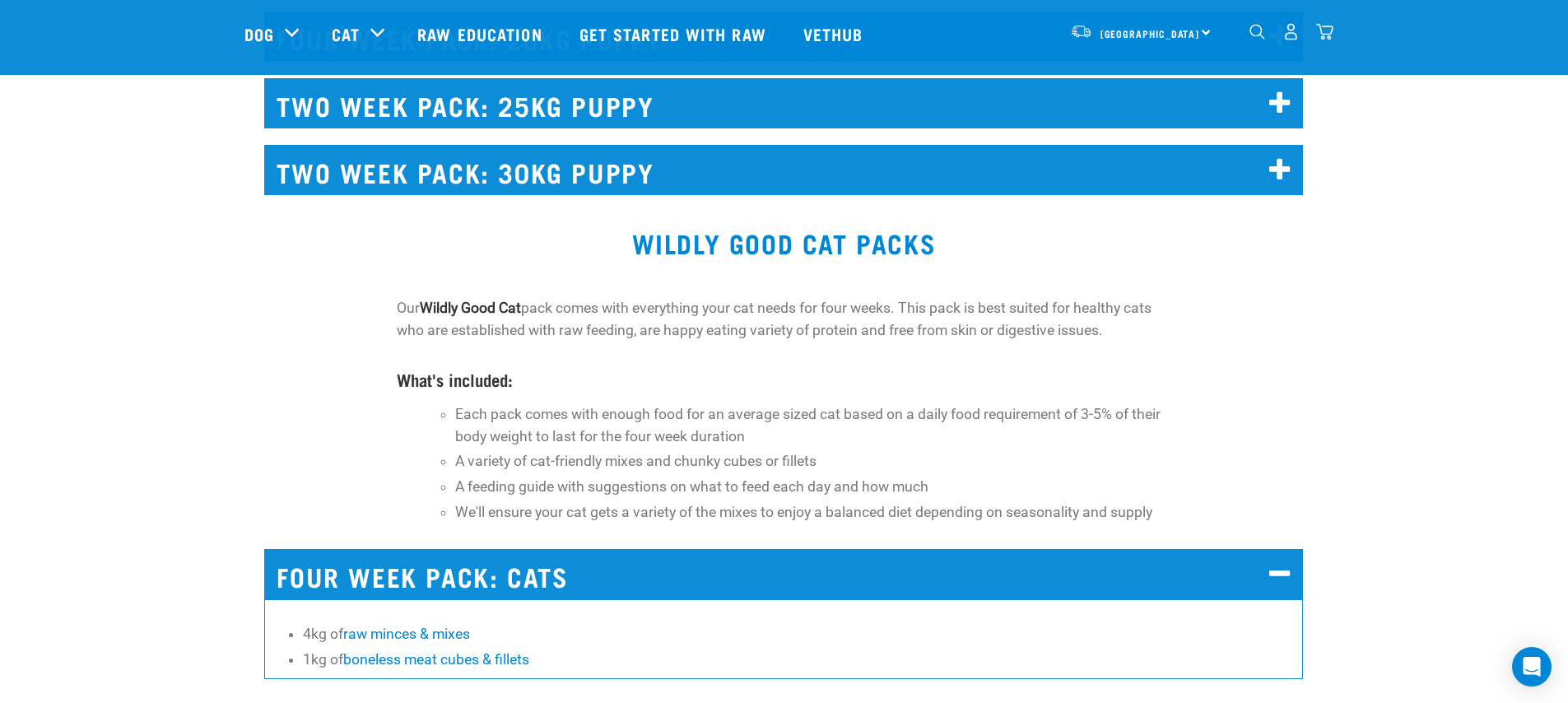
scroll to position [11300, 0]
